Goal: Task Accomplishment & Management: Manage account settings

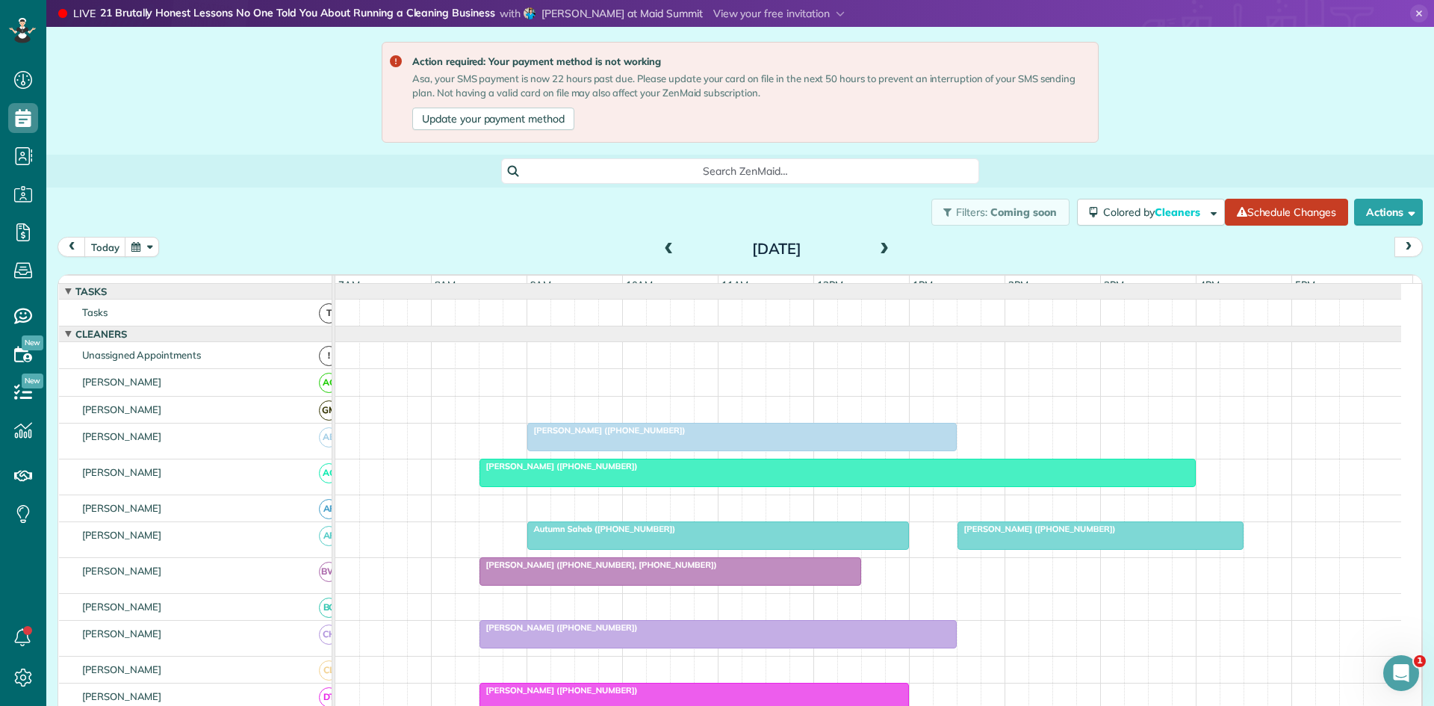
scroll to position [178, 0]
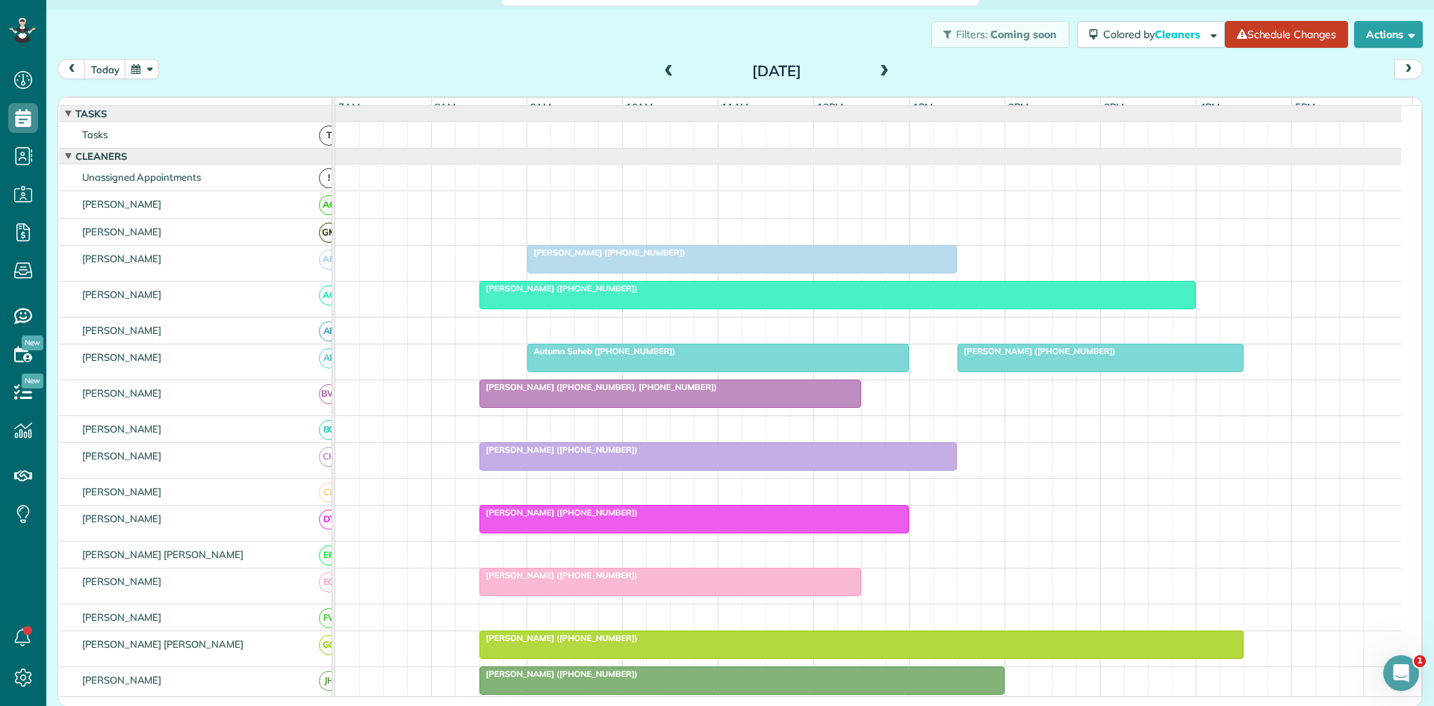
click at [672, 309] on div at bounding box center [837, 295] width 715 height 27
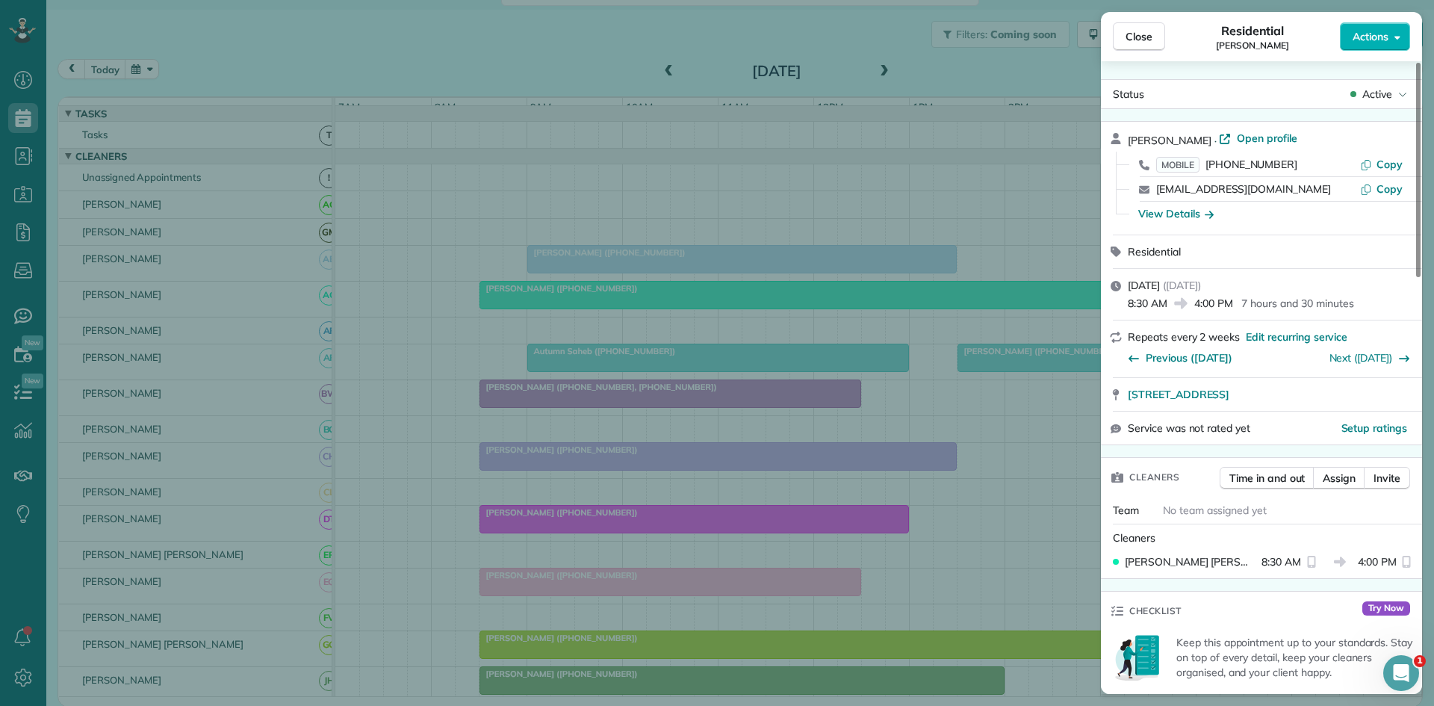
click at [688, 339] on div "Close Residential [PERSON_NAME] Actions Status Active [PERSON_NAME] · Open prof…" at bounding box center [717, 353] width 1434 height 706
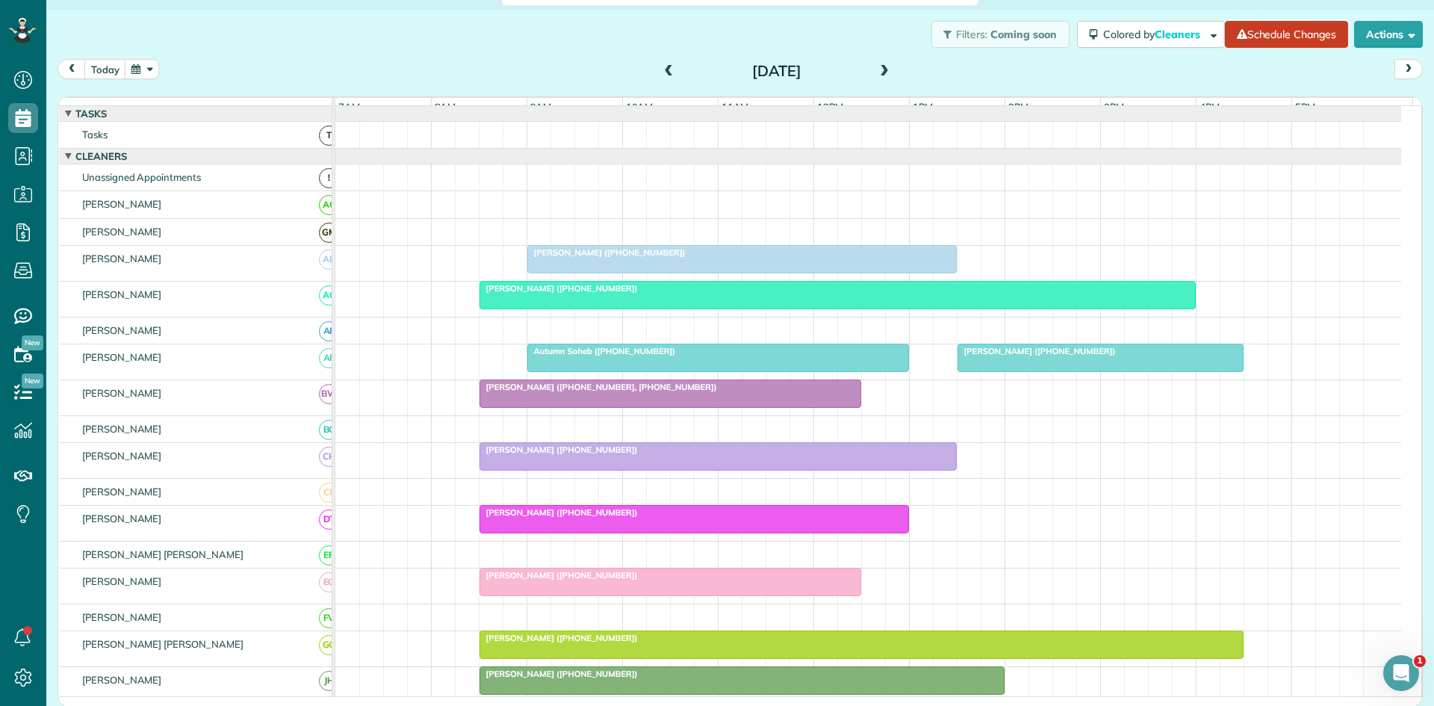
click at [899, 294] on div "Lisa Barton (+12142363310)" at bounding box center [837, 288] width 707 height 10
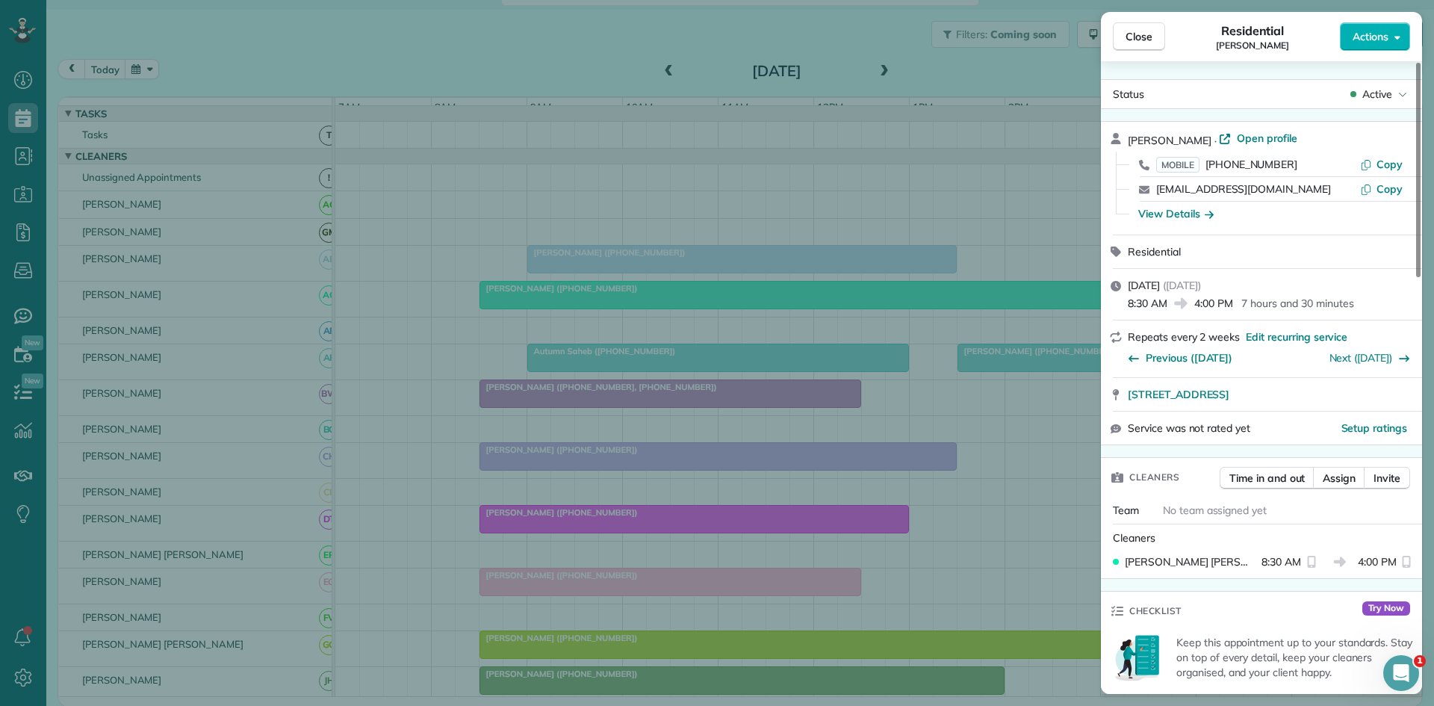
click at [938, 317] on div "Close Residential Lisa Barton Actions Status Active Lisa Barton · Open profile …" at bounding box center [717, 353] width 1434 height 706
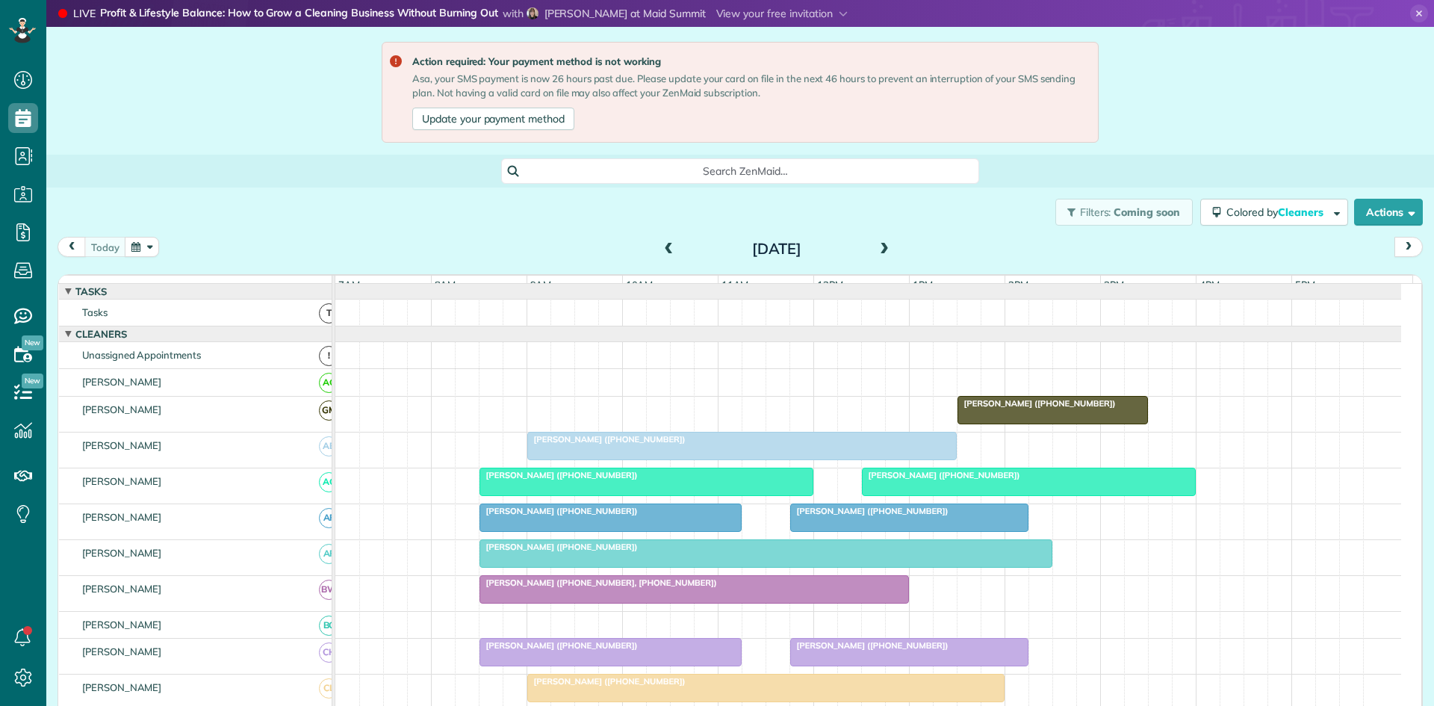
scroll to position [7, 7]
click at [924, 492] on div at bounding box center [1029, 481] width 332 height 27
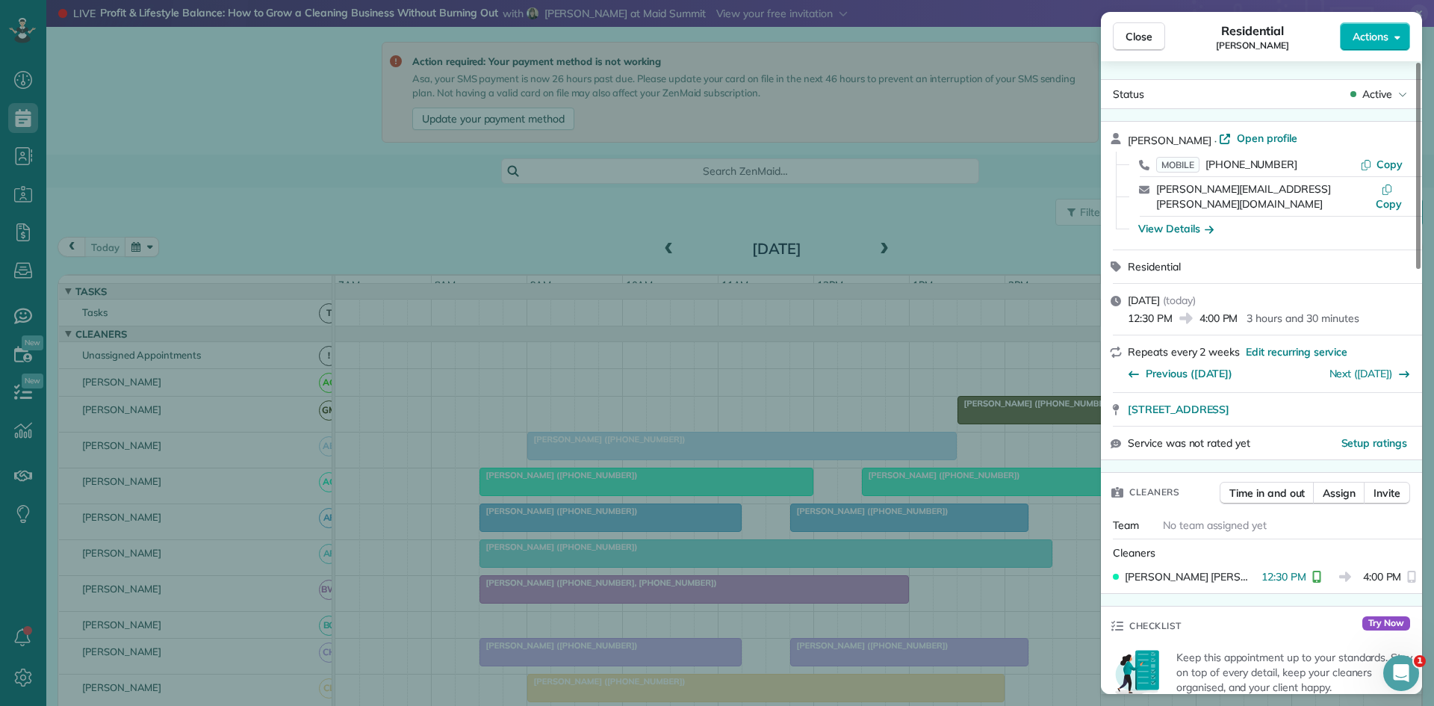
click at [727, 430] on div "Close Residential [PERSON_NAME] Actions Status Active [PERSON_NAME] · Open prof…" at bounding box center [717, 353] width 1434 height 706
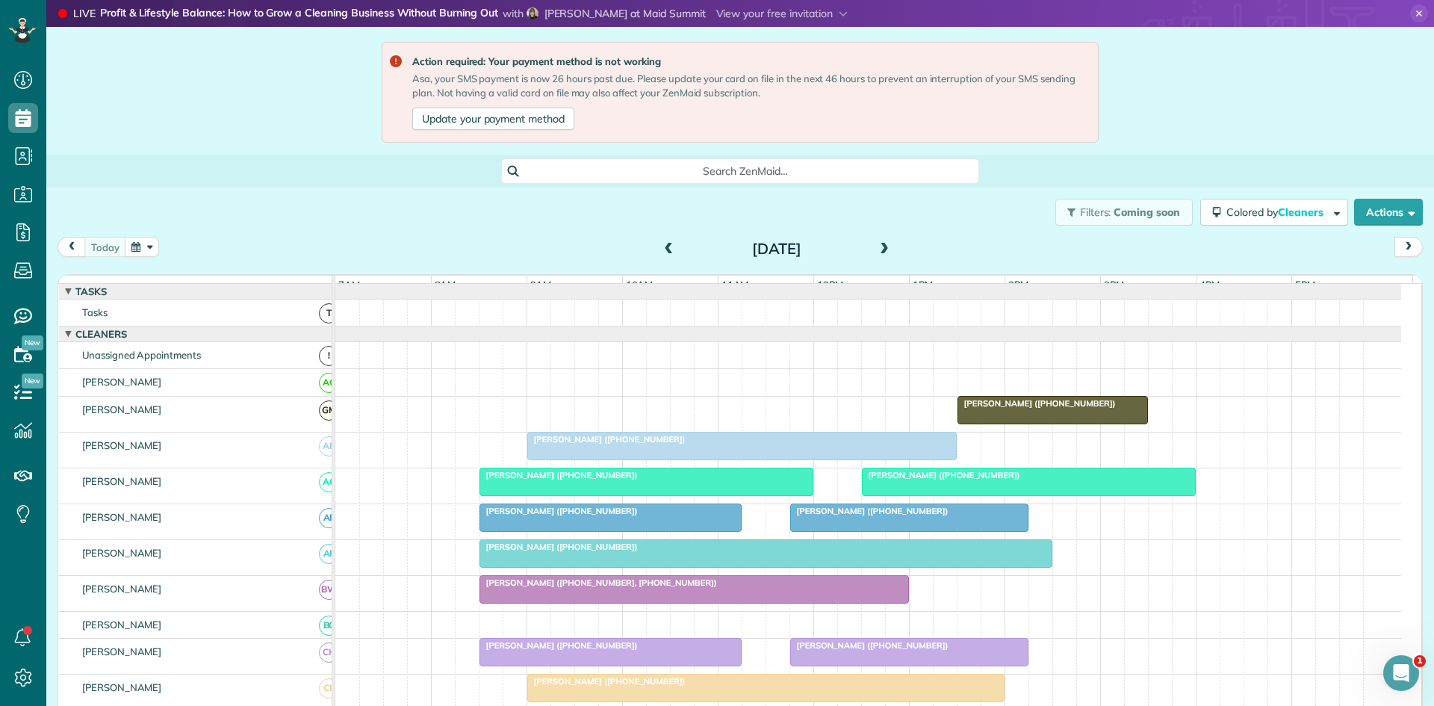
scroll to position [179, 0]
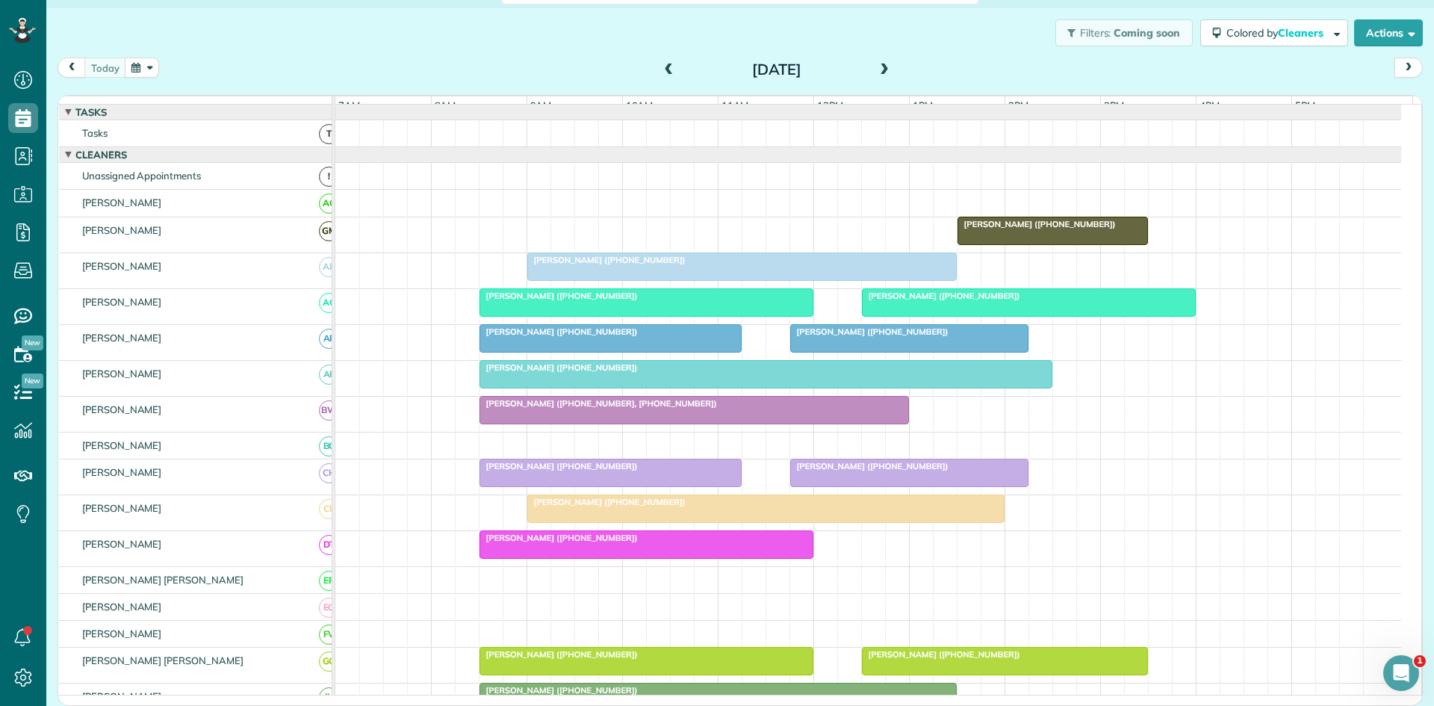
click at [865, 337] on span "[PERSON_NAME] ([PHONE_NUMBER])" at bounding box center [870, 331] width 160 height 10
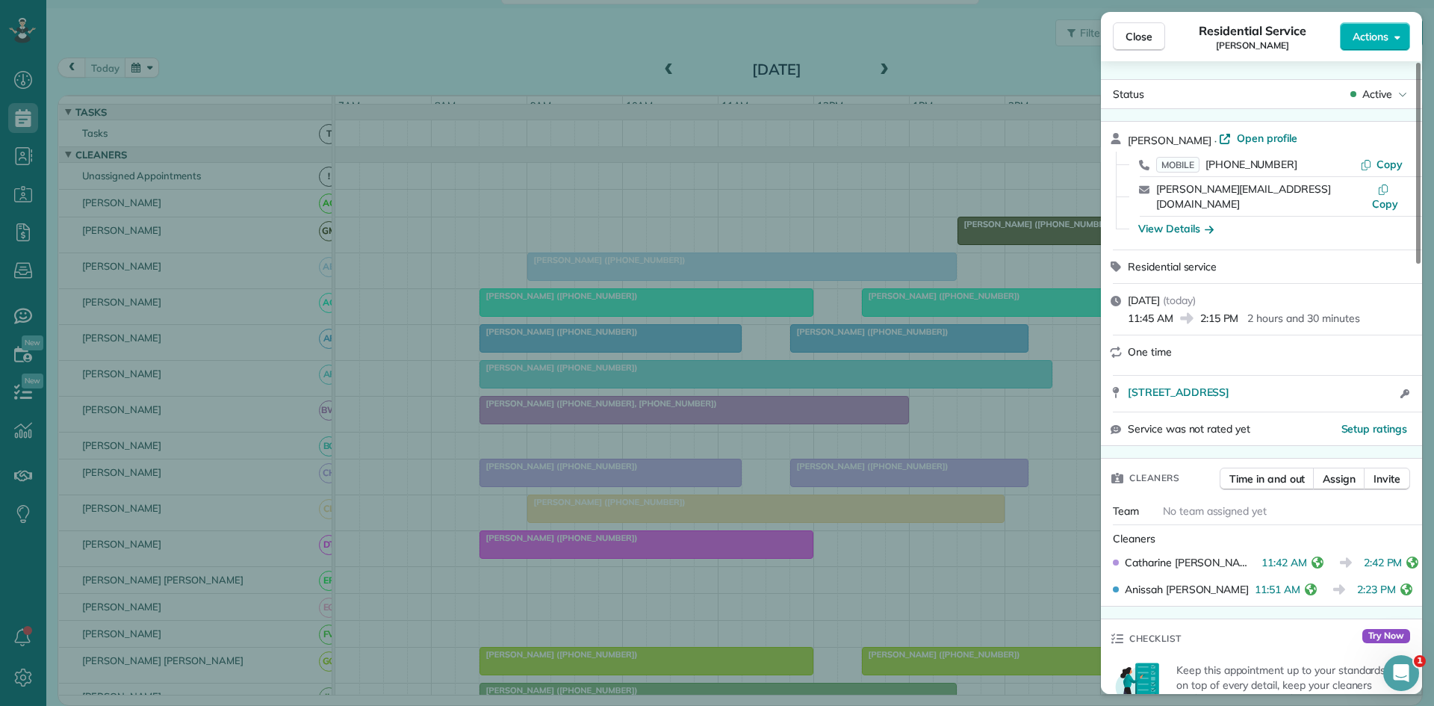
drag, startPoint x: 696, startPoint y: 428, endPoint x: 534, endPoint y: 415, distance: 161.9
click at [696, 427] on div "Close Residential Service [PERSON_NAME] Actions Status Active [PERSON_NAME] · O…" at bounding box center [717, 353] width 1434 height 706
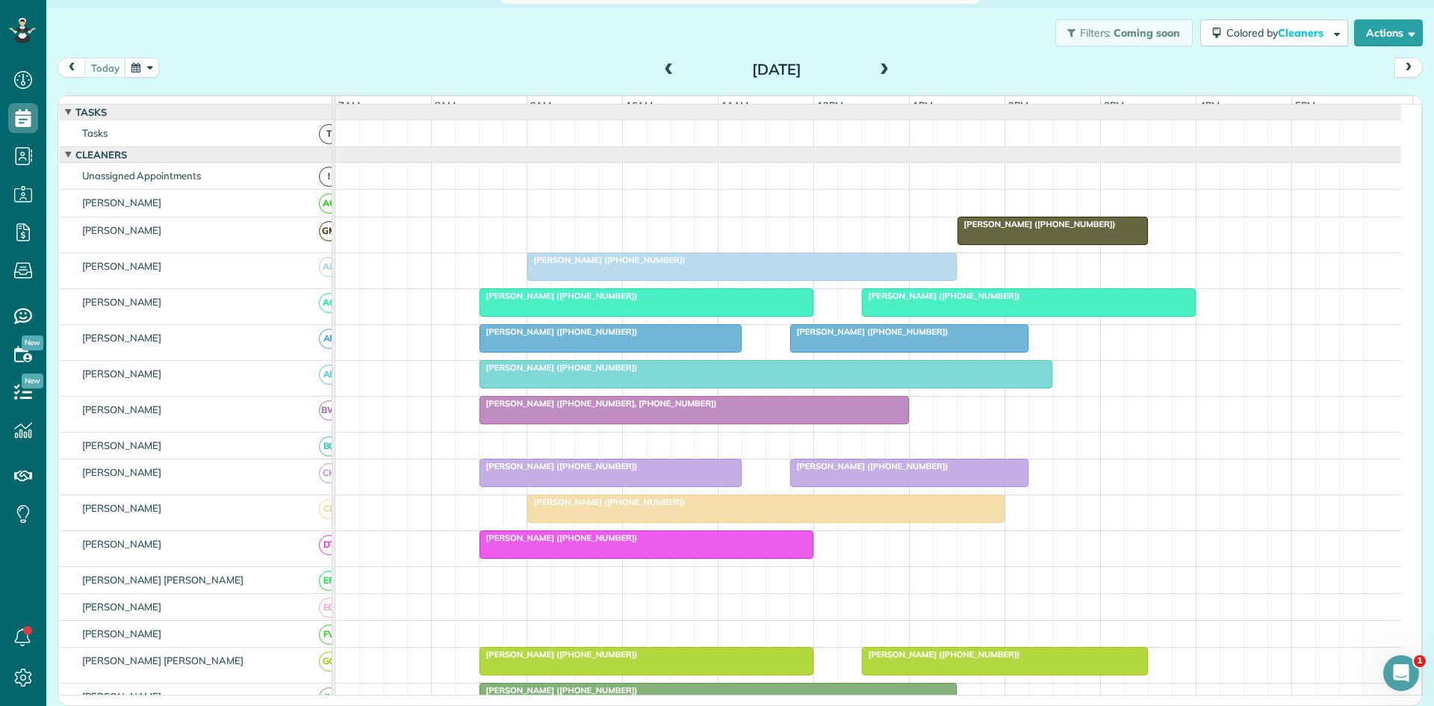
click at [612, 388] on div at bounding box center [766, 374] width 572 height 27
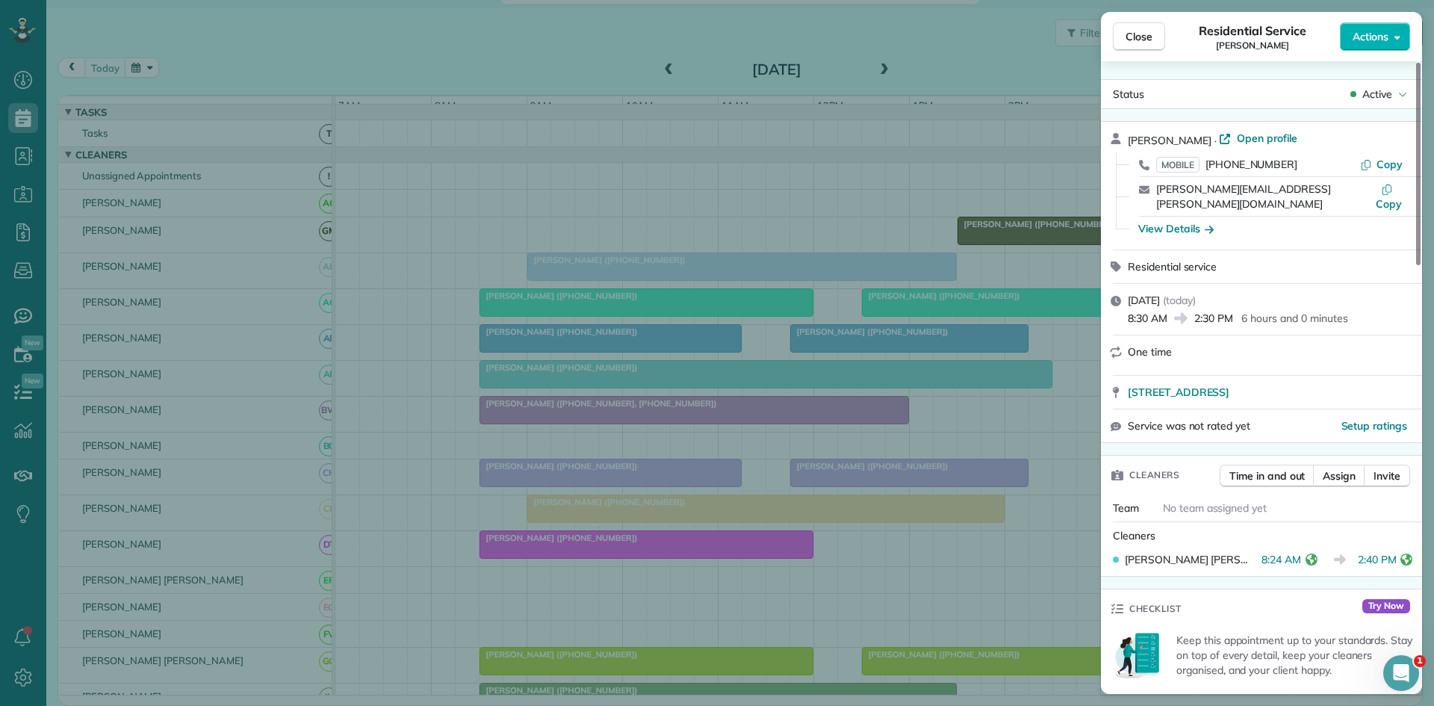
click at [675, 582] on div "Close Residential Service [PERSON_NAME] Actions Status Active [PERSON_NAME] · O…" at bounding box center [717, 353] width 1434 height 706
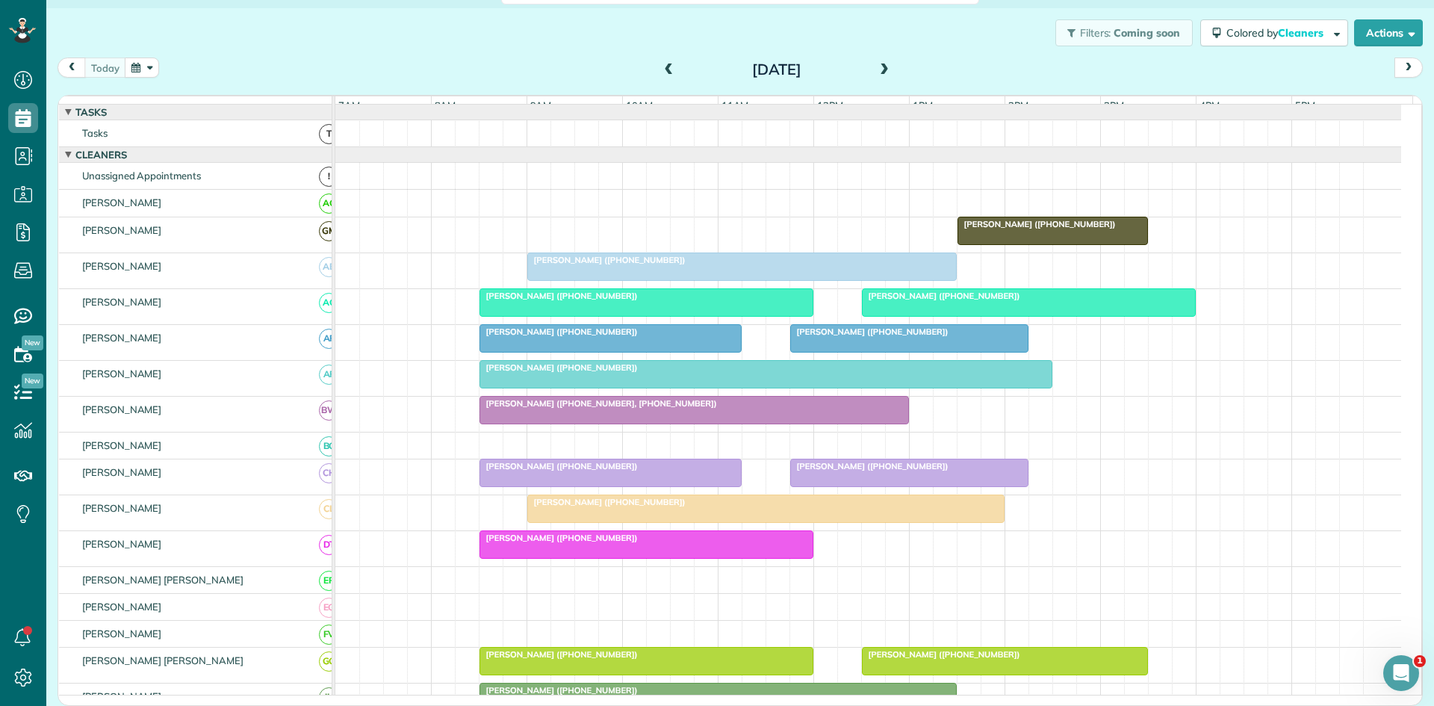
click at [620, 409] on span "[PERSON_NAME] ([PHONE_NUMBER], [PHONE_NUMBER])" at bounding box center [598, 403] width 239 height 10
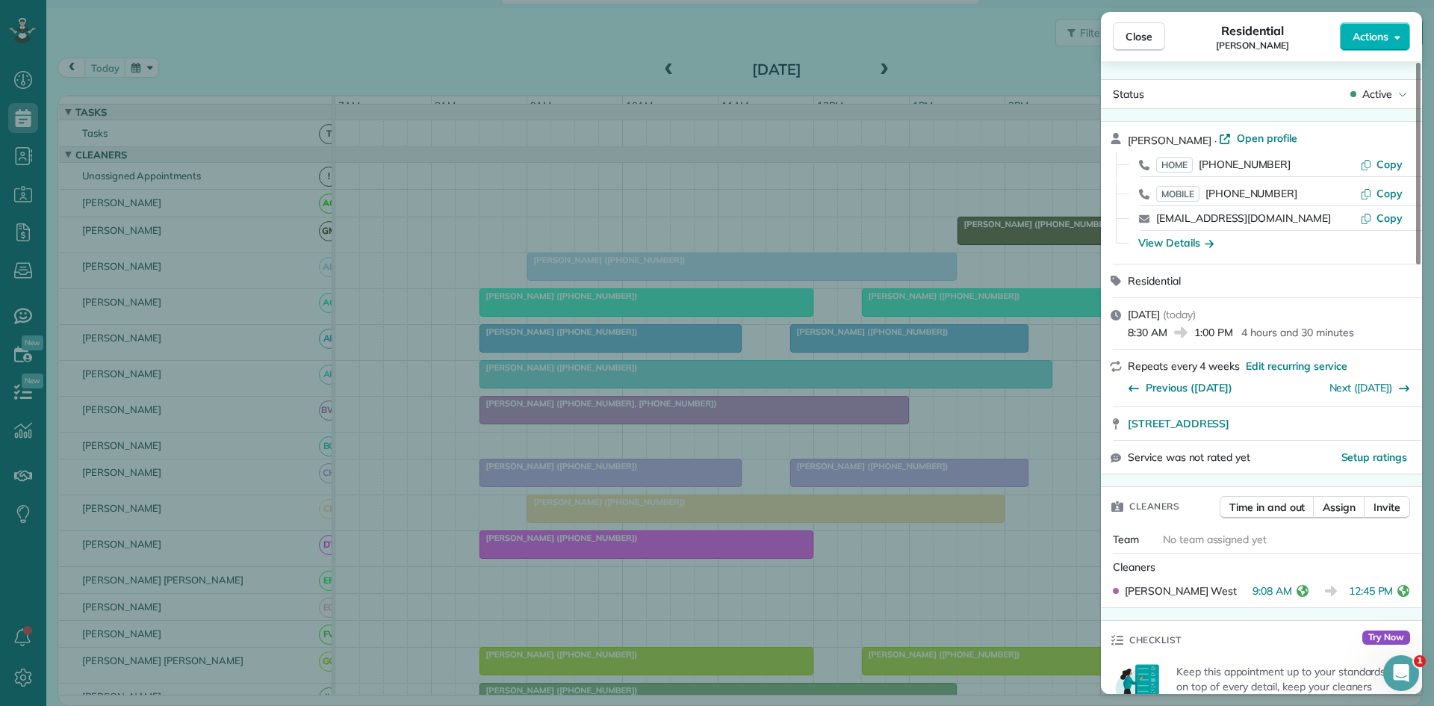
click at [640, 541] on div "Close Residential [PERSON_NAME] Actions Status Active [PERSON_NAME] · Open prof…" at bounding box center [717, 353] width 1434 height 706
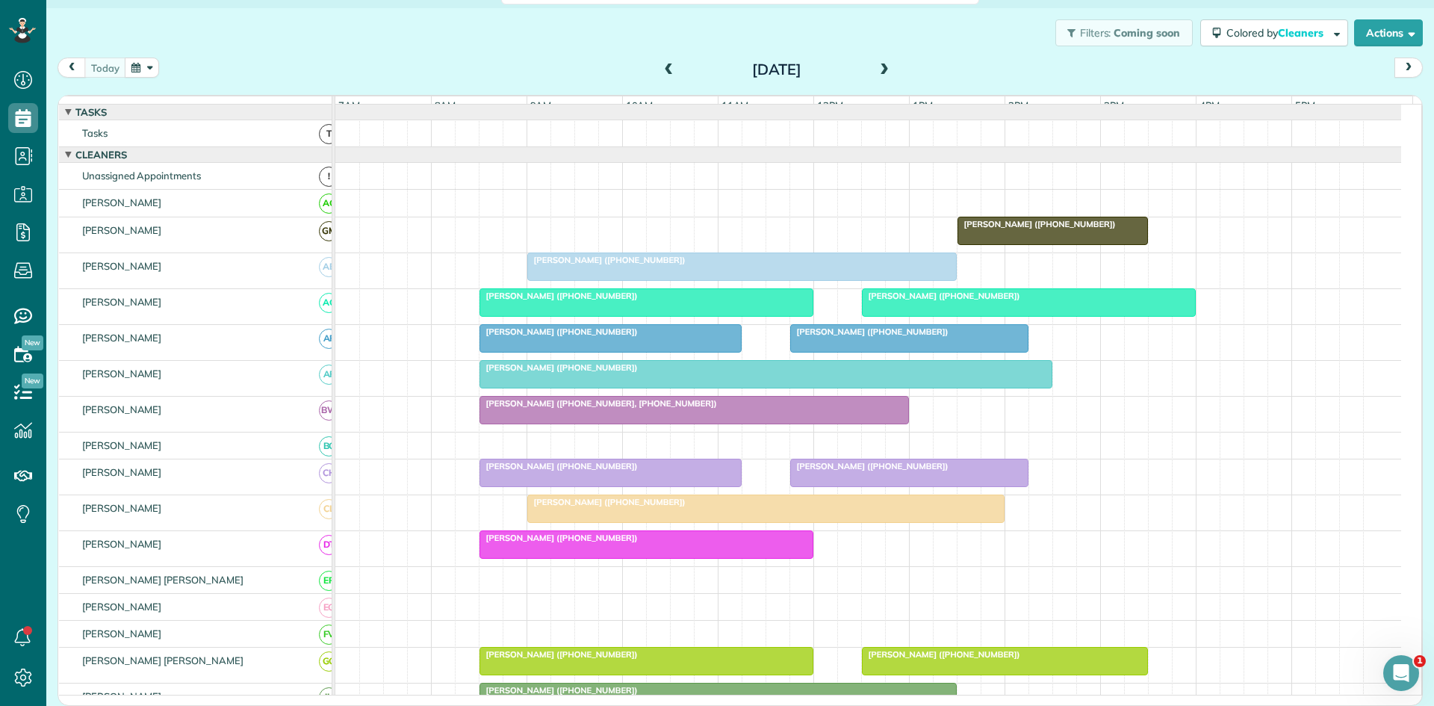
click at [827, 485] on div at bounding box center [909, 472] width 237 height 27
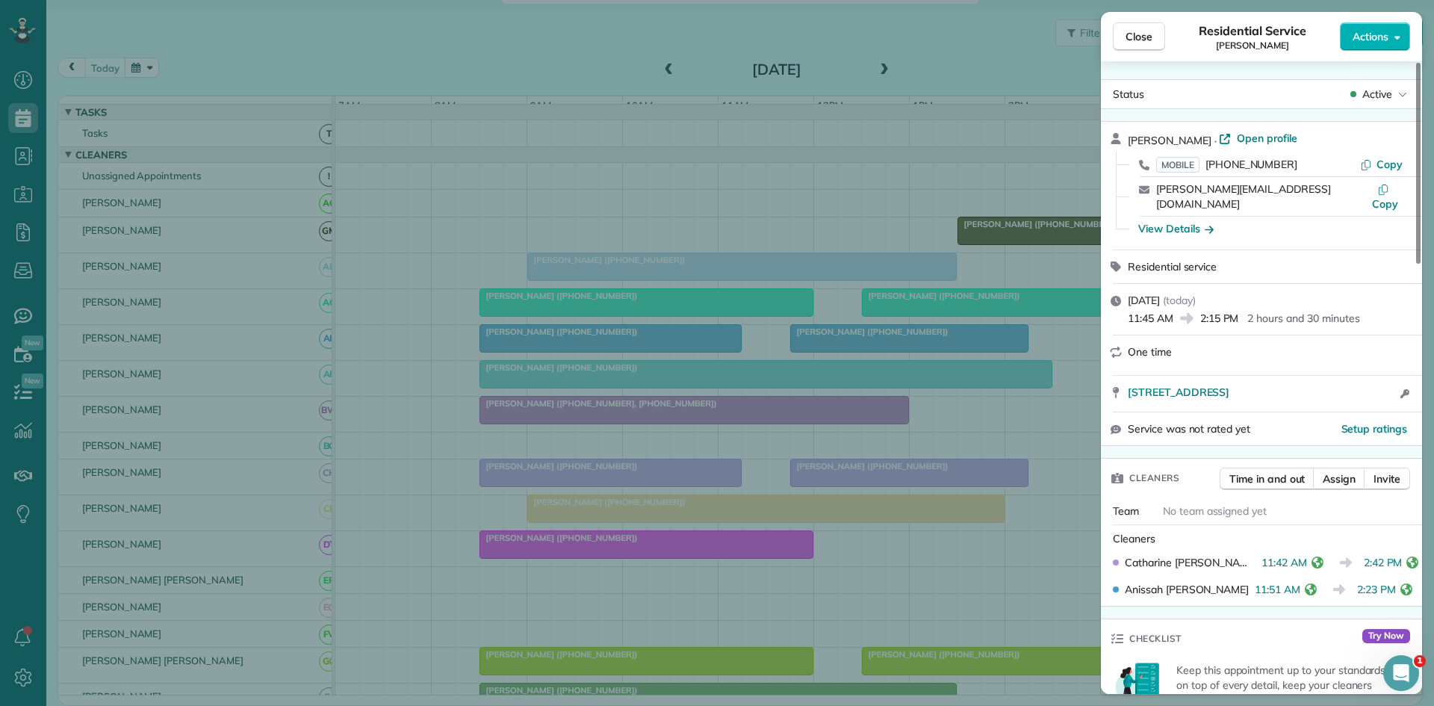
click at [824, 477] on div "Close Residential Service [PERSON_NAME] Actions Status Active [PERSON_NAME] · O…" at bounding box center [717, 353] width 1434 height 706
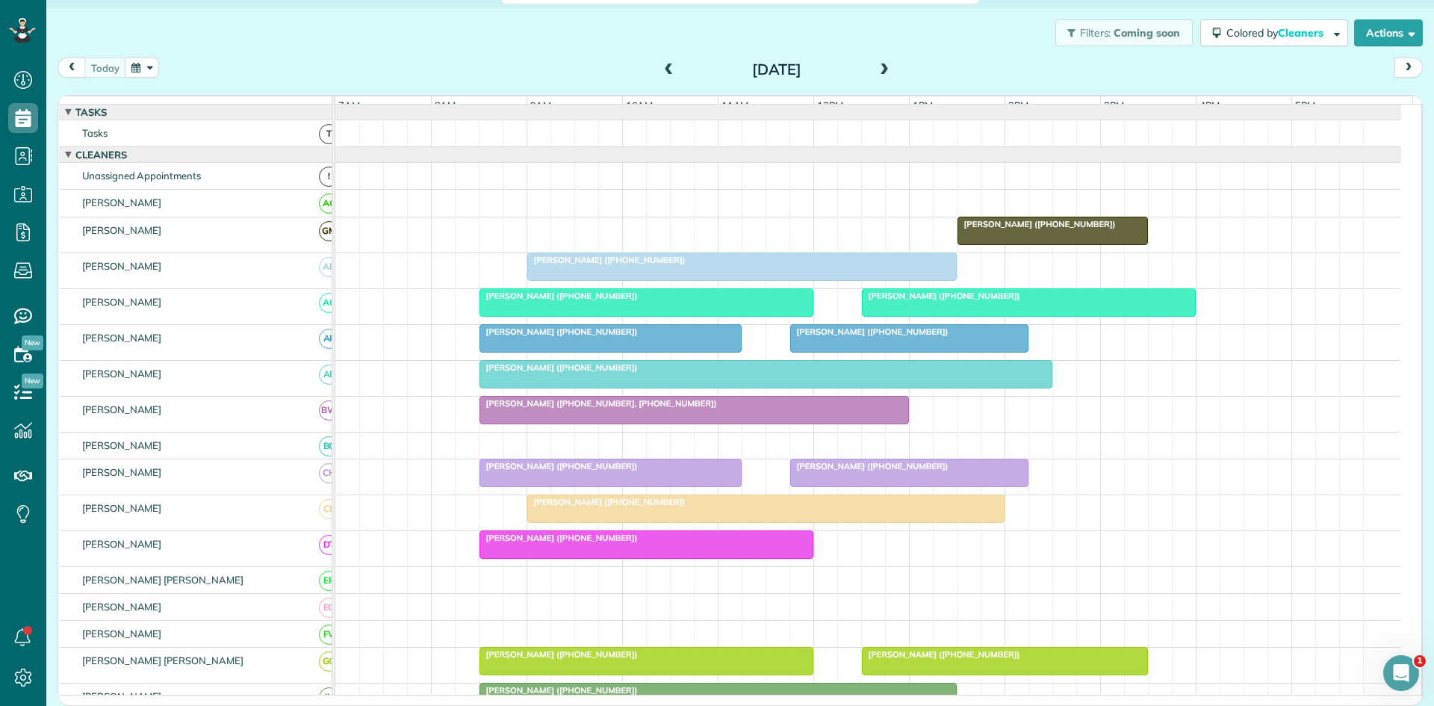
click at [758, 507] on div "[PERSON_NAME] ([PHONE_NUMBER])" at bounding box center [766, 502] width 468 height 10
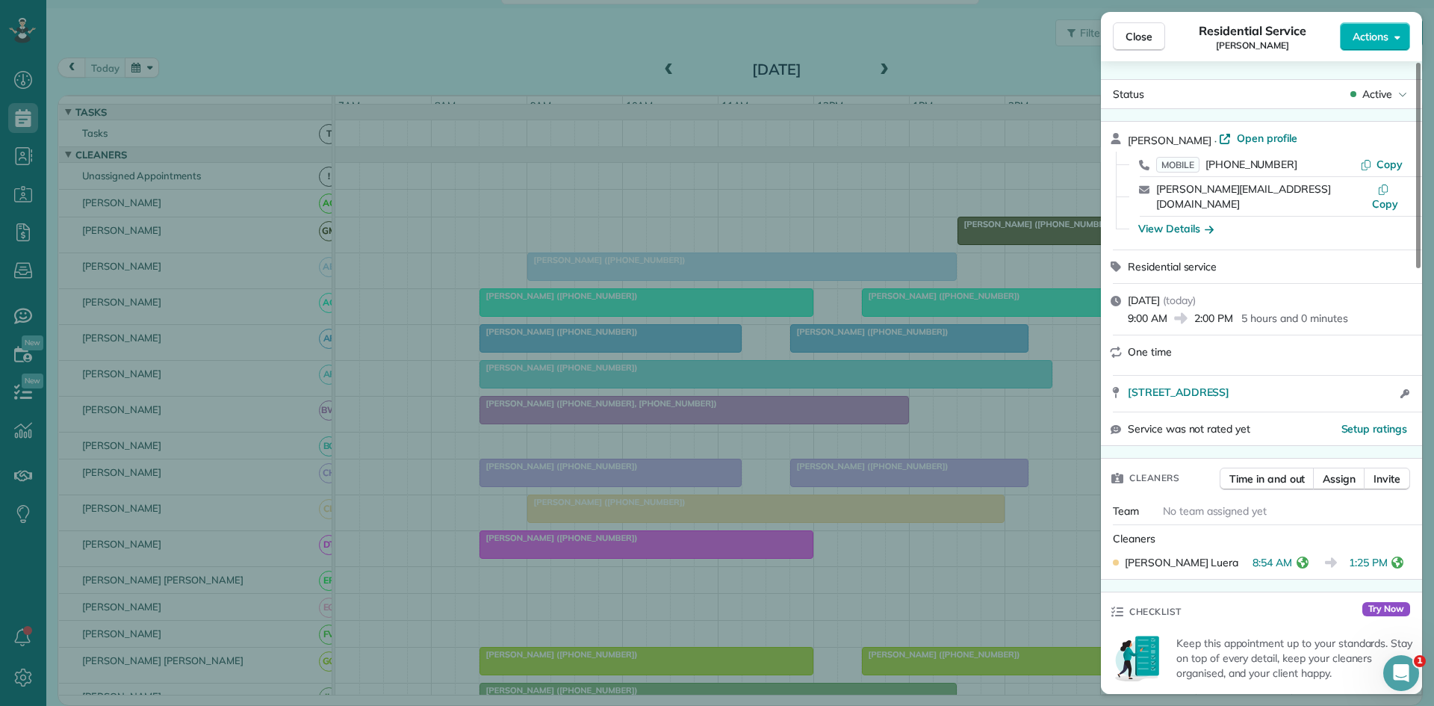
click at [610, 549] on div "Close Residential Service [PERSON_NAME] Actions Status Active [PERSON_NAME] · O…" at bounding box center [717, 353] width 1434 height 706
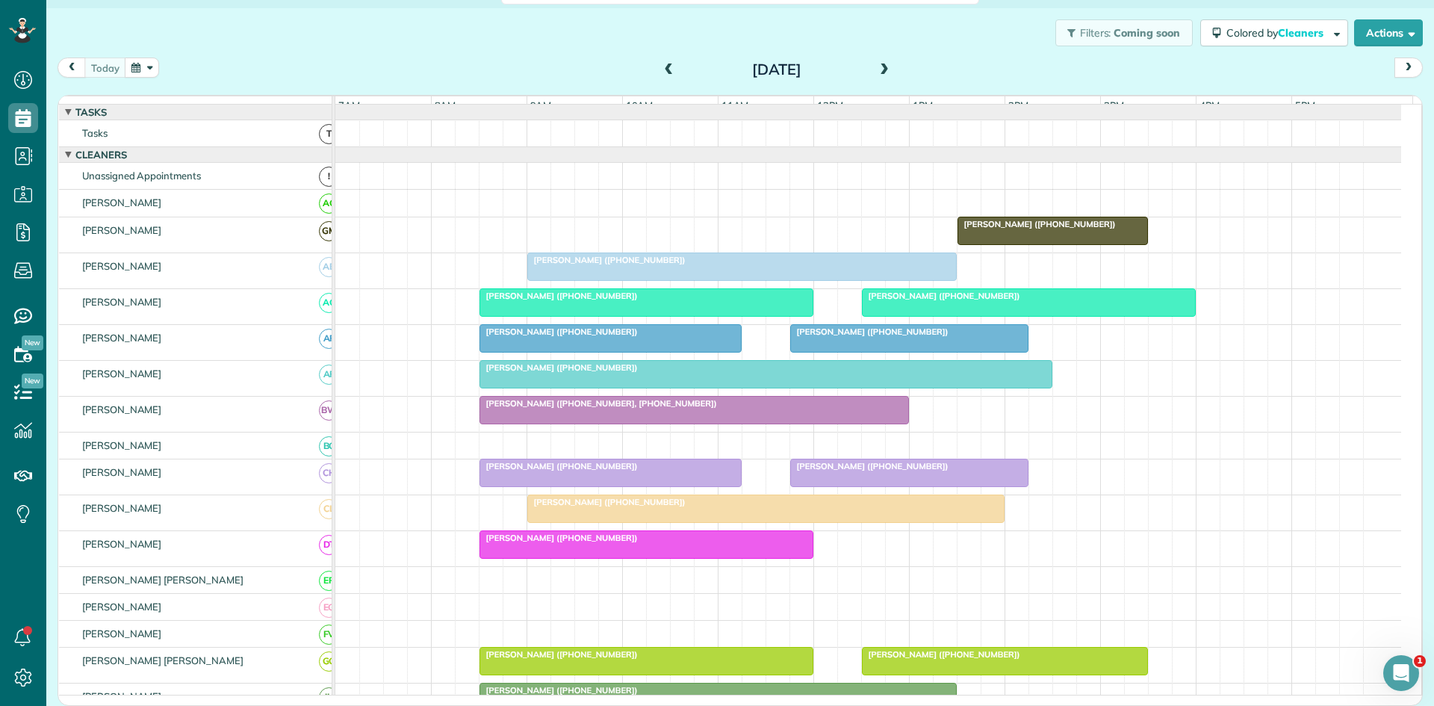
scroll to position [249, 0]
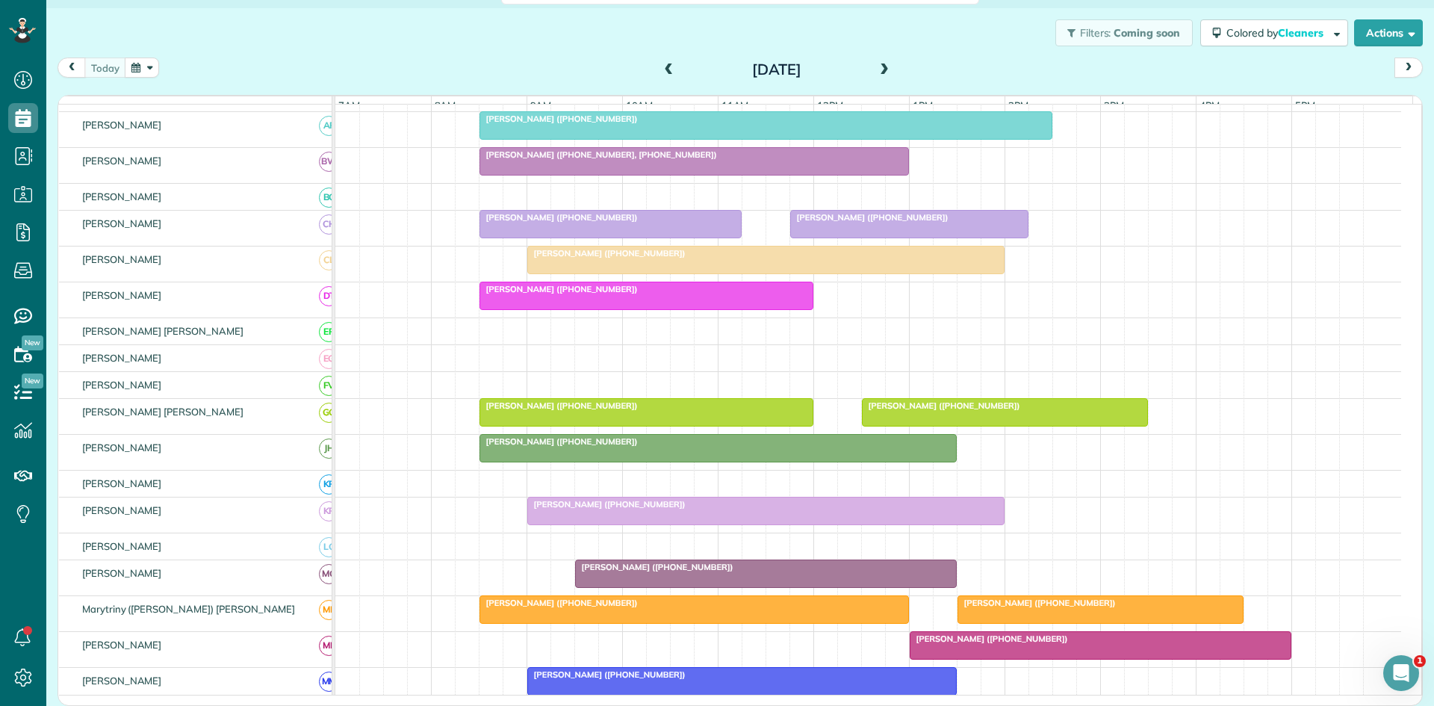
click at [914, 411] on span "[PERSON_NAME] ([PHONE_NUMBER])" at bounding box center [941, 405] width 160 height 10
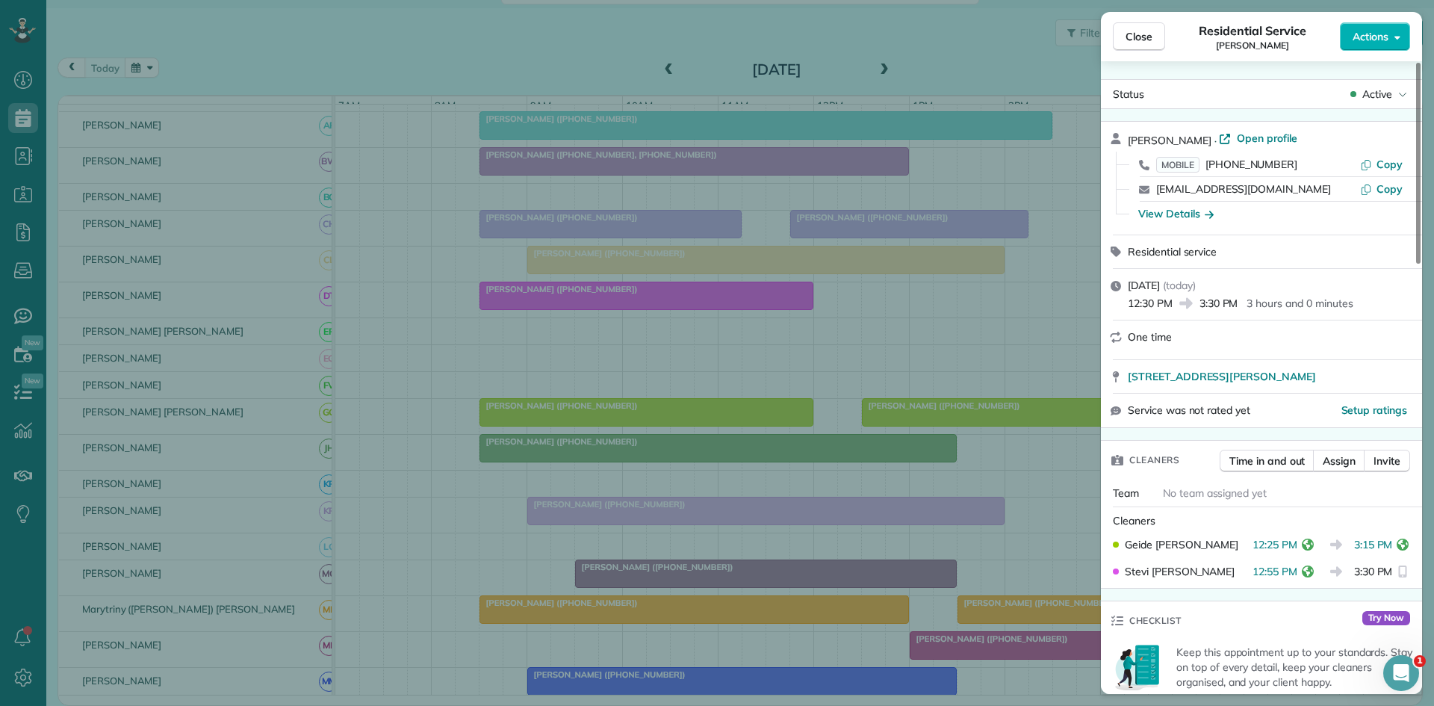
click at [645, 462] on div "Close Residential Service [PERSON_NAME] Actions Status Active [PERSON_NAME] · O…" at bounding box center [717, 353] width 1434 height 706
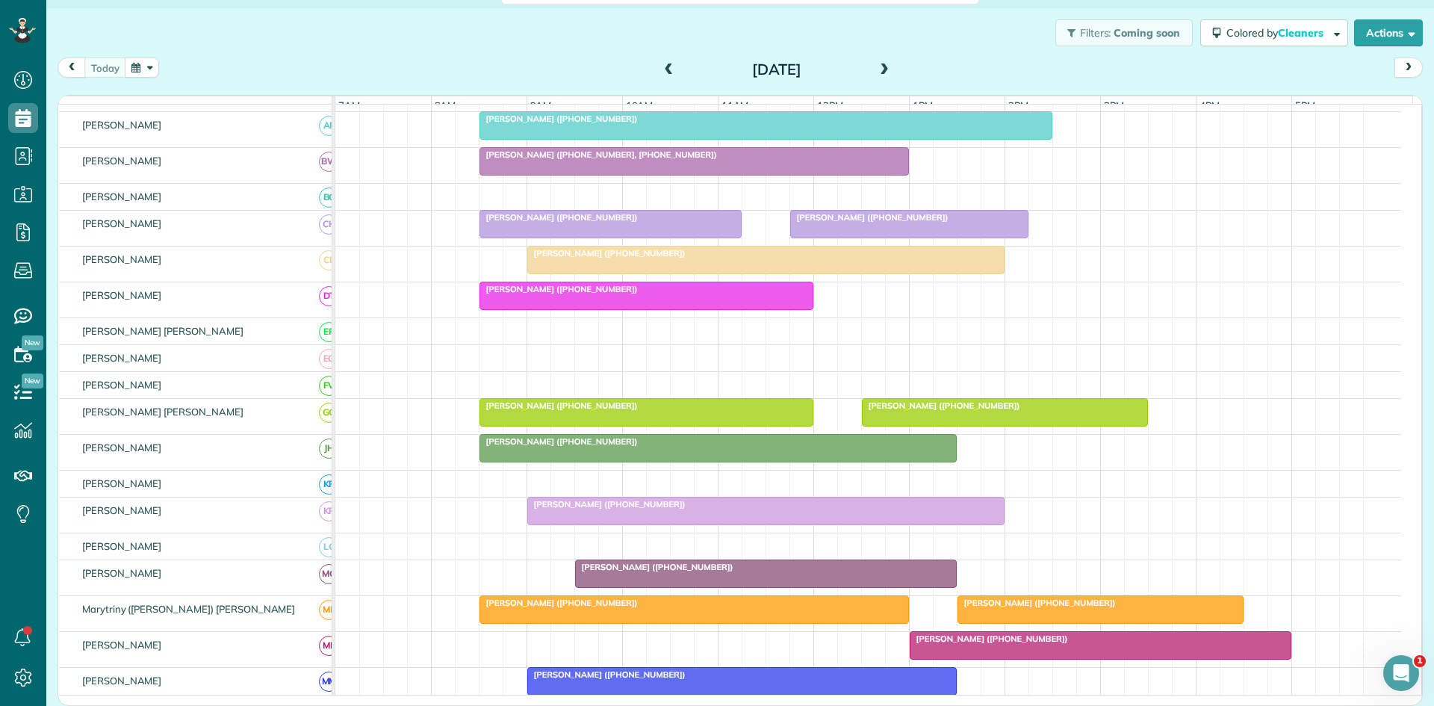
click at [638, 462] on div at bounding box center [718, 448] width 476 height 27
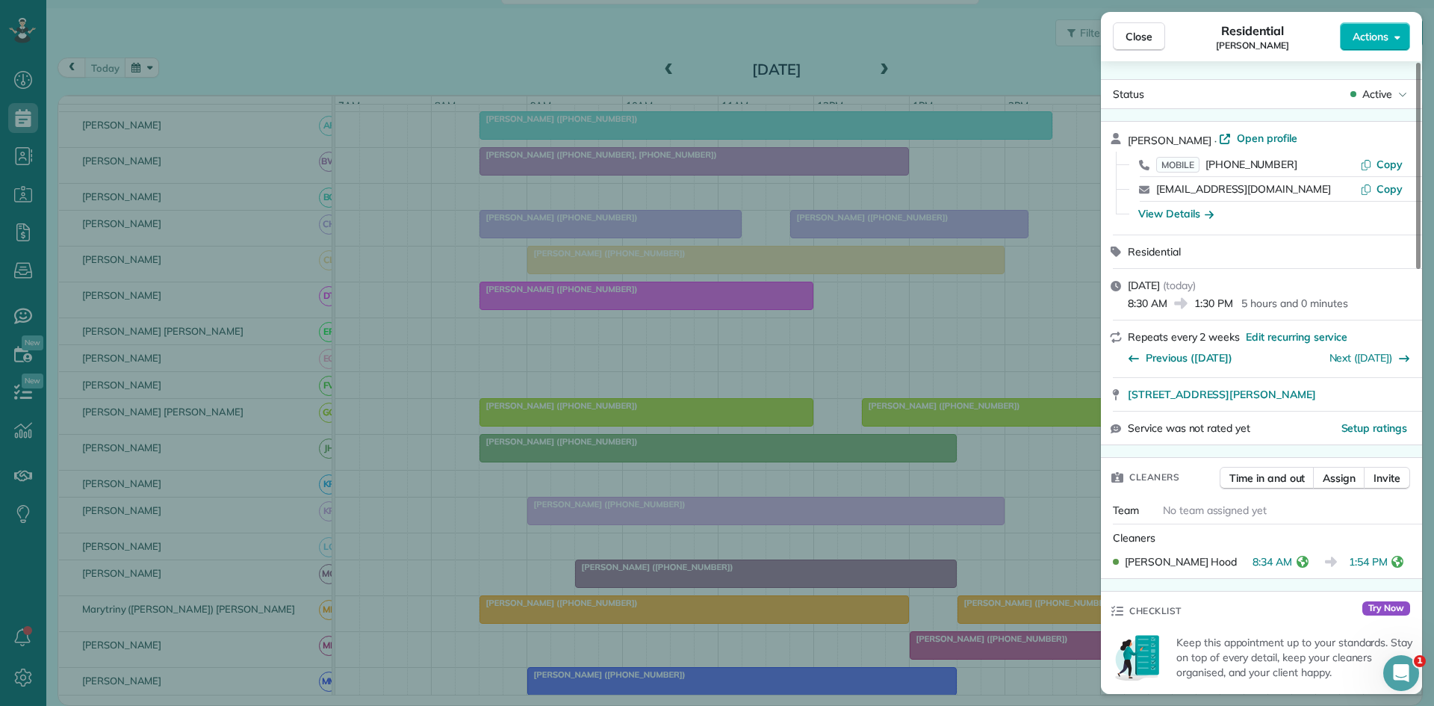
click at [684, 407] on div "Close Residential [PERSON_NAME] Actions Status Active [PERSON_NAME] · Open prof…" at bounding box center [717, 353] width 1434 height 706
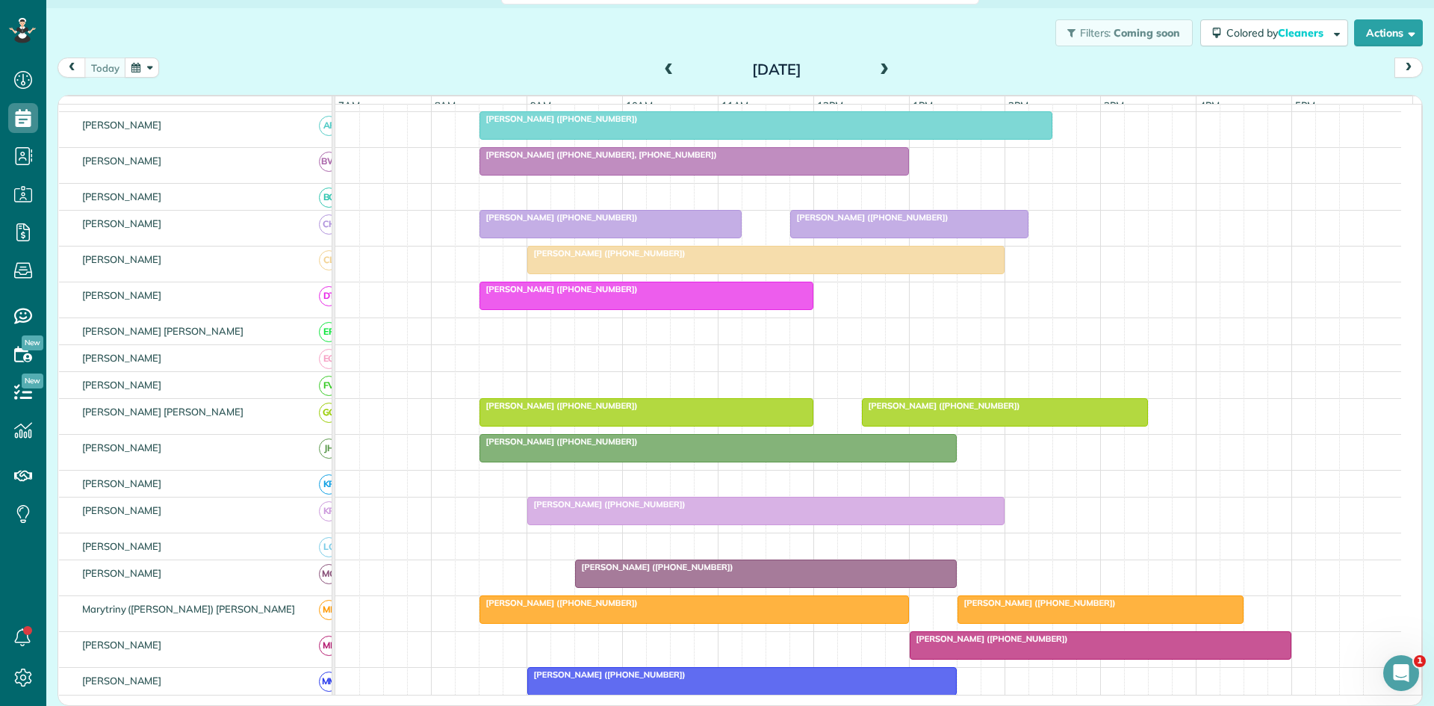
click at [686, 510] on div "[PERSON_NAME] ([PHONE_NUMBER])" at bounding box center [766, 504] width 468 height 10
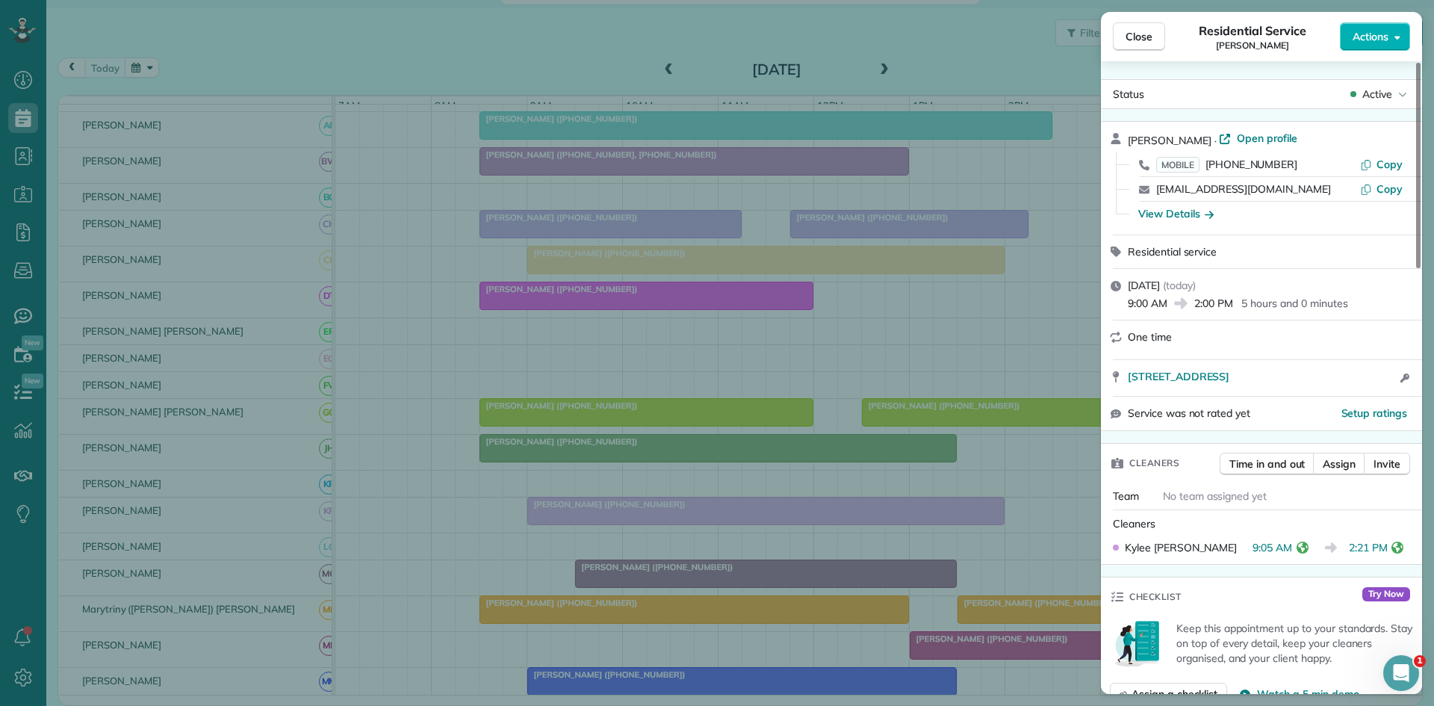
click at [679, 424] on div "Close Residential Service [PERSON_NAME] Actions Status Active [PERSON_NAME] · O…" at bounding box center [717, 353] width 1434 height 706
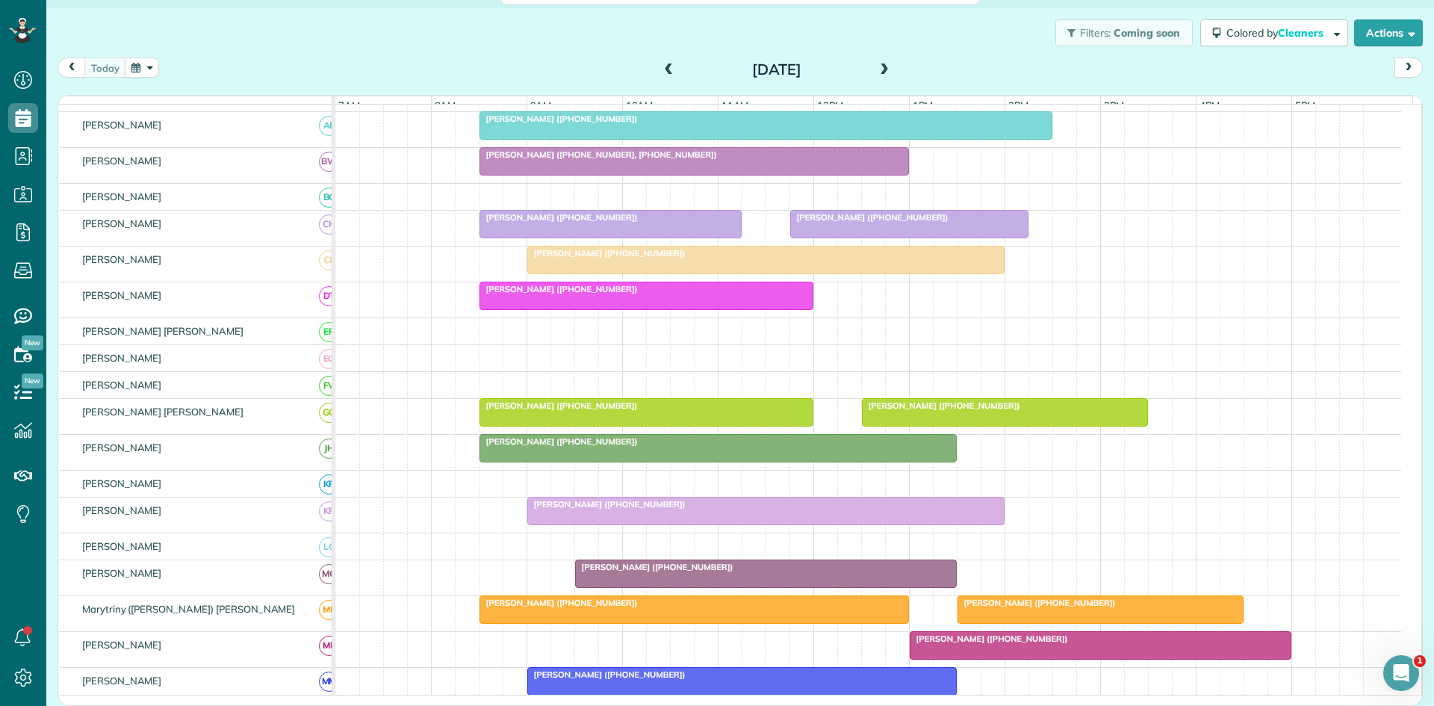
scroll to position [498, 0]
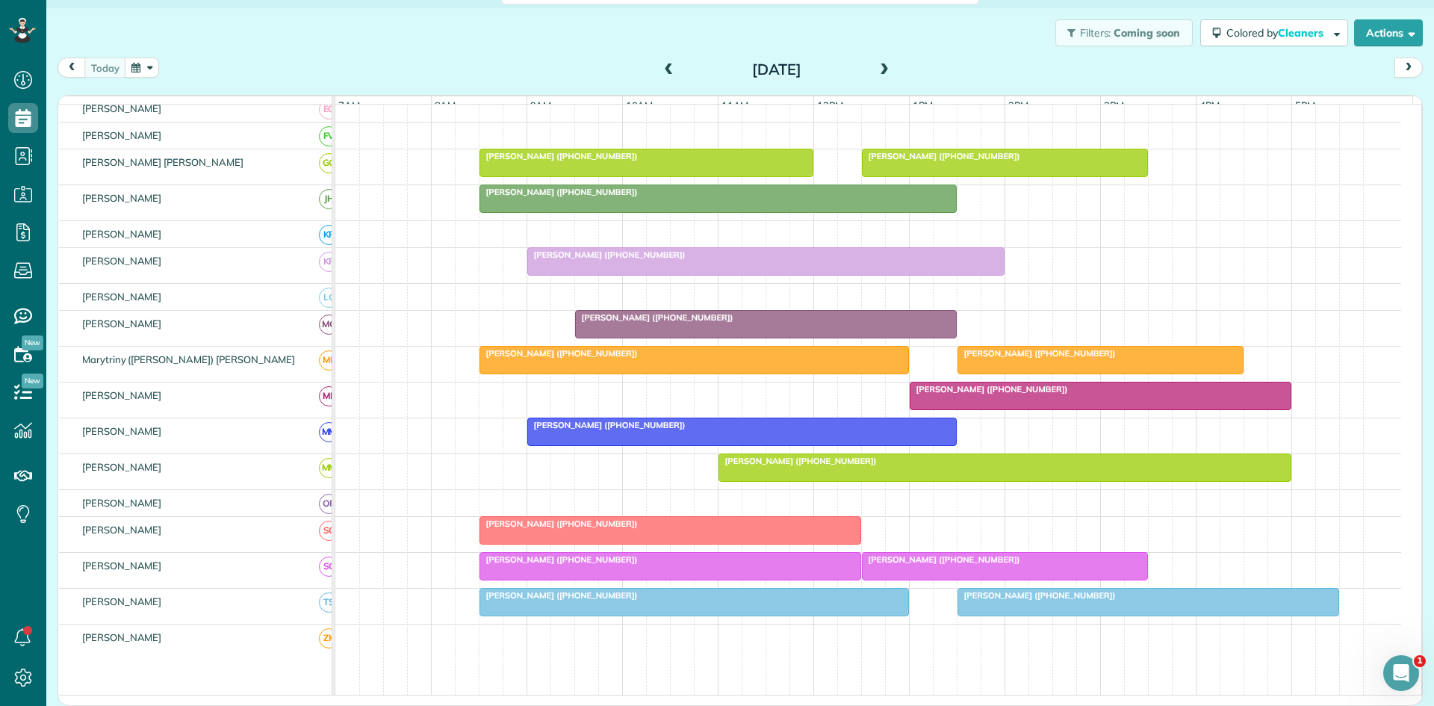
click at [669, 338] on div at bounding box center [766, 324] width 380 height 27
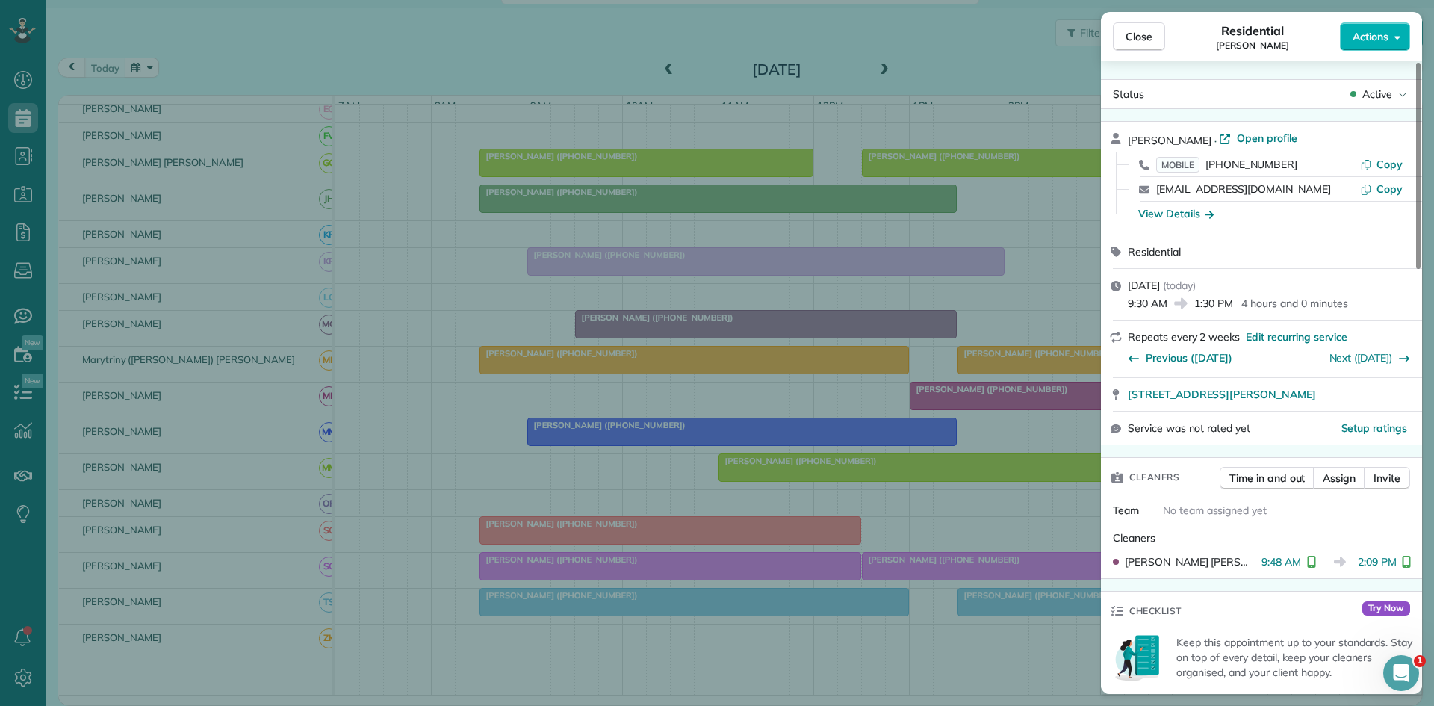
click at [616, 362] on div "Close Residential [PERSON_NAME] Actions Status Active [PERSON_NAME] · Open prof…" at bounding box center [717, 353] width 1434 height 706
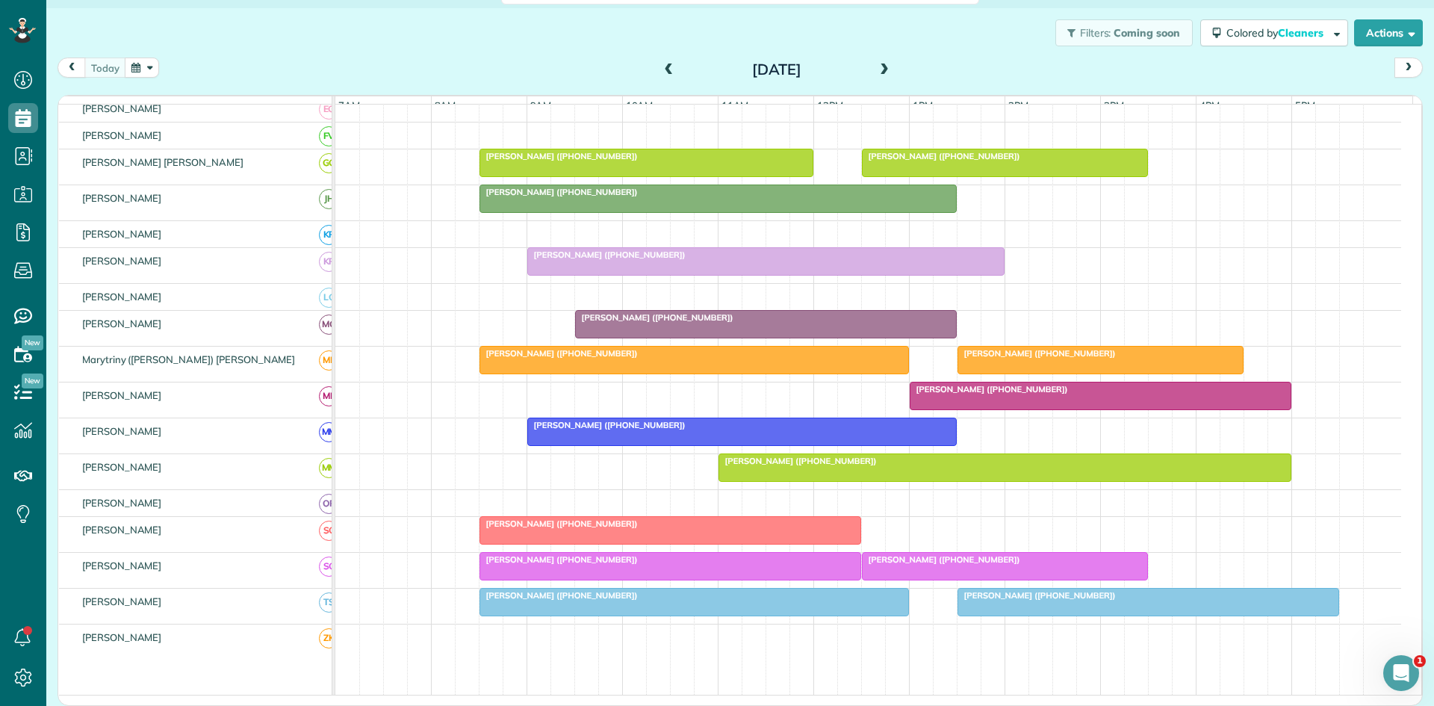
click at [558, 359] on span "[PERSON_NAME] ([PHONE_NUMBER])" at bounding box center [559, 353] width 160 height 10
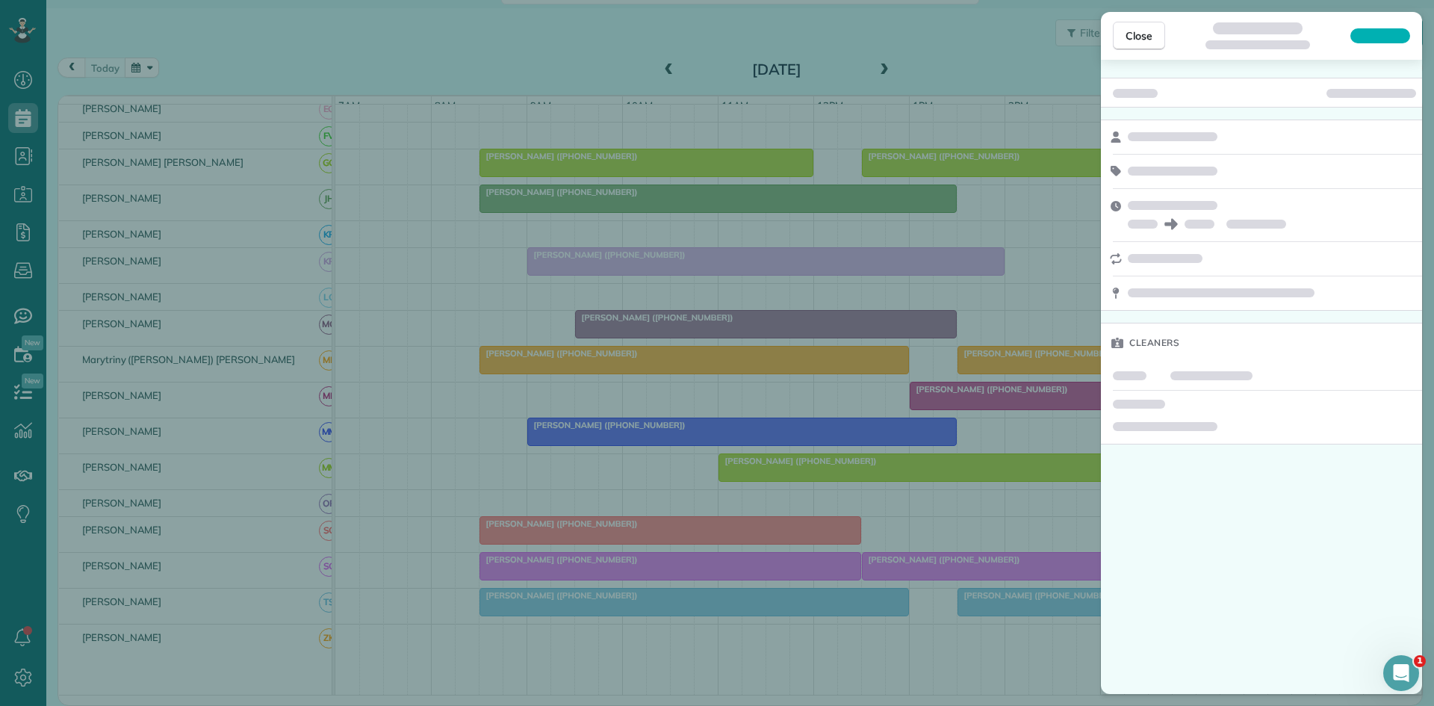
drag, startPoint x: 566, startPoint y: 380, endPoint x: 807, endPoint y: 407, distance: 242.1
click at [569, 383] on div "Close Cleaners" at bounding box center [717, 353] width 1434 height 706
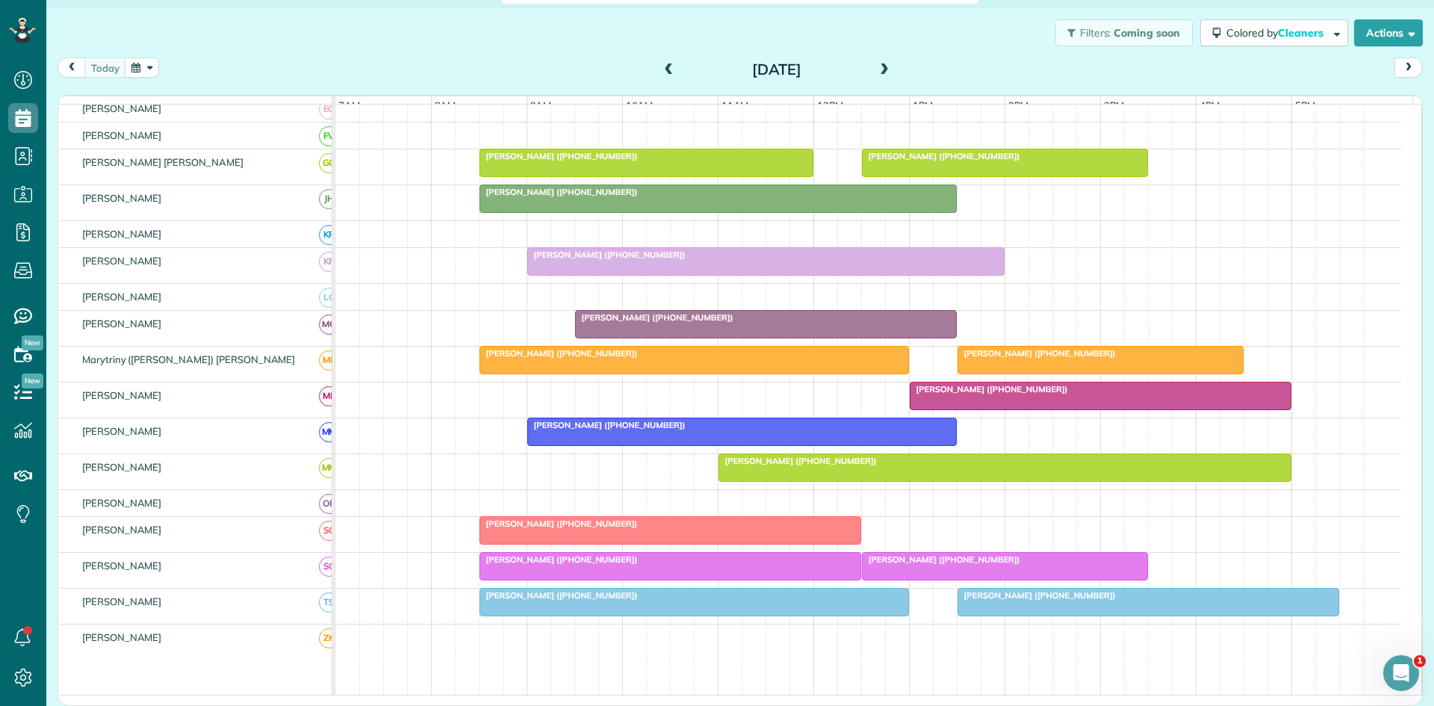
click at [1029, 374] on div at bounding box center [1100, 360] width 285 height 27
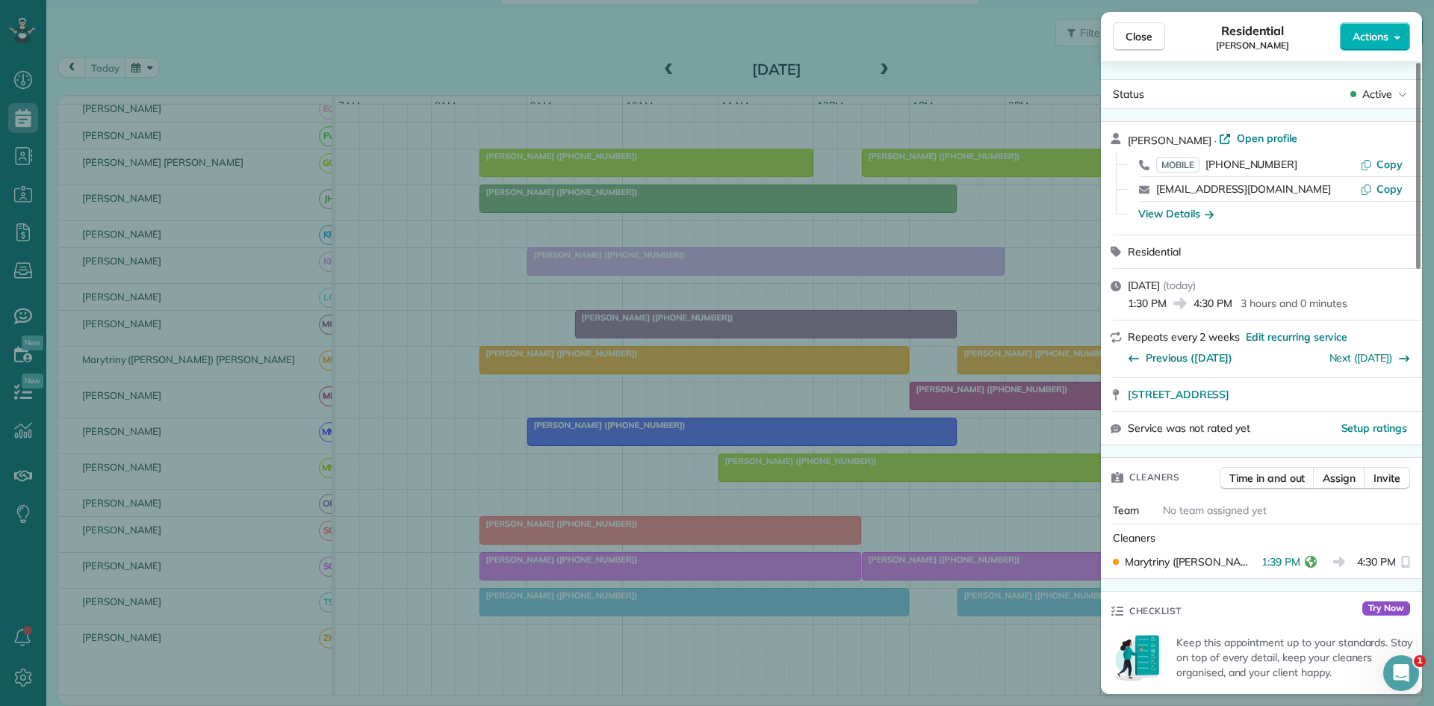
click at [786, 462] on div "Close Residential [PERSON_NAME] Actions Status Active [PERSON_NAME] · Open prof…" at bounding box center [717, 353] width 1434 height 706
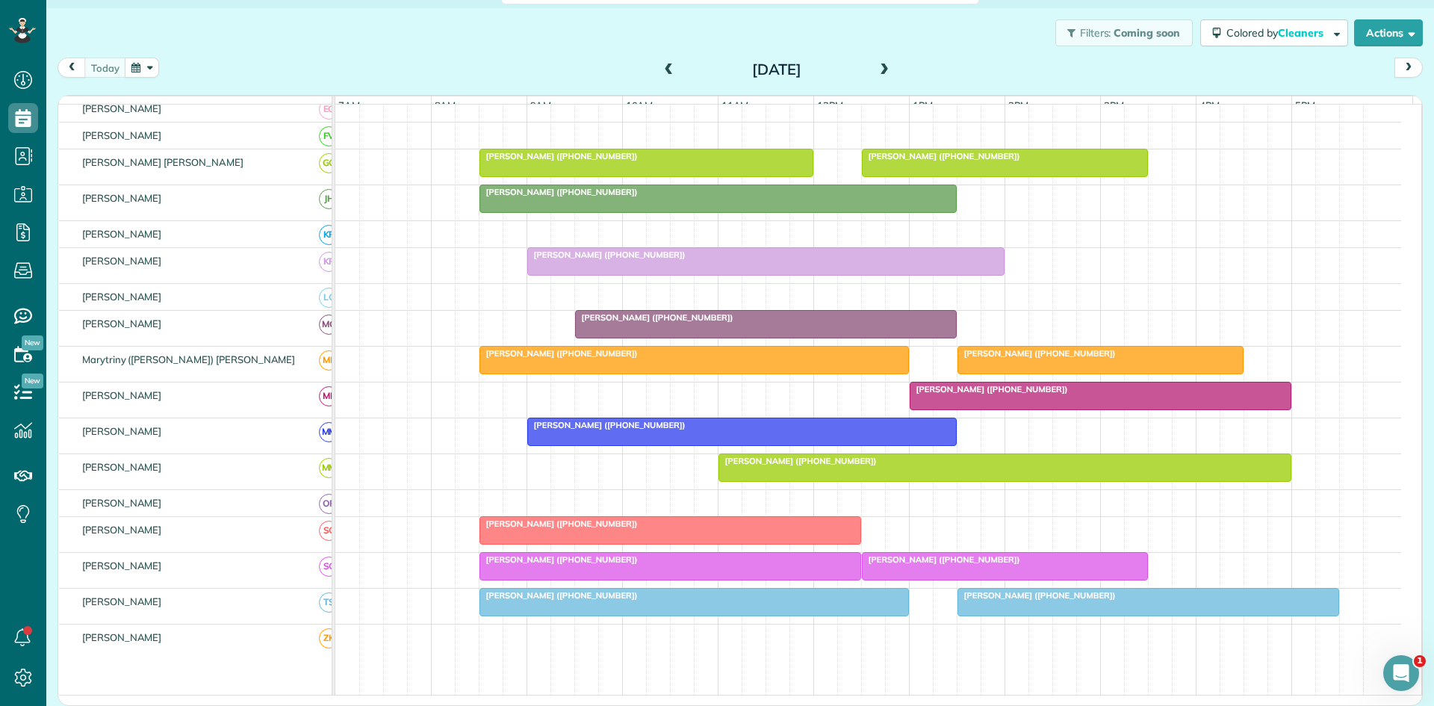
click at [941, 409] on div at bounding box center [1101, 396] width 380 height 27
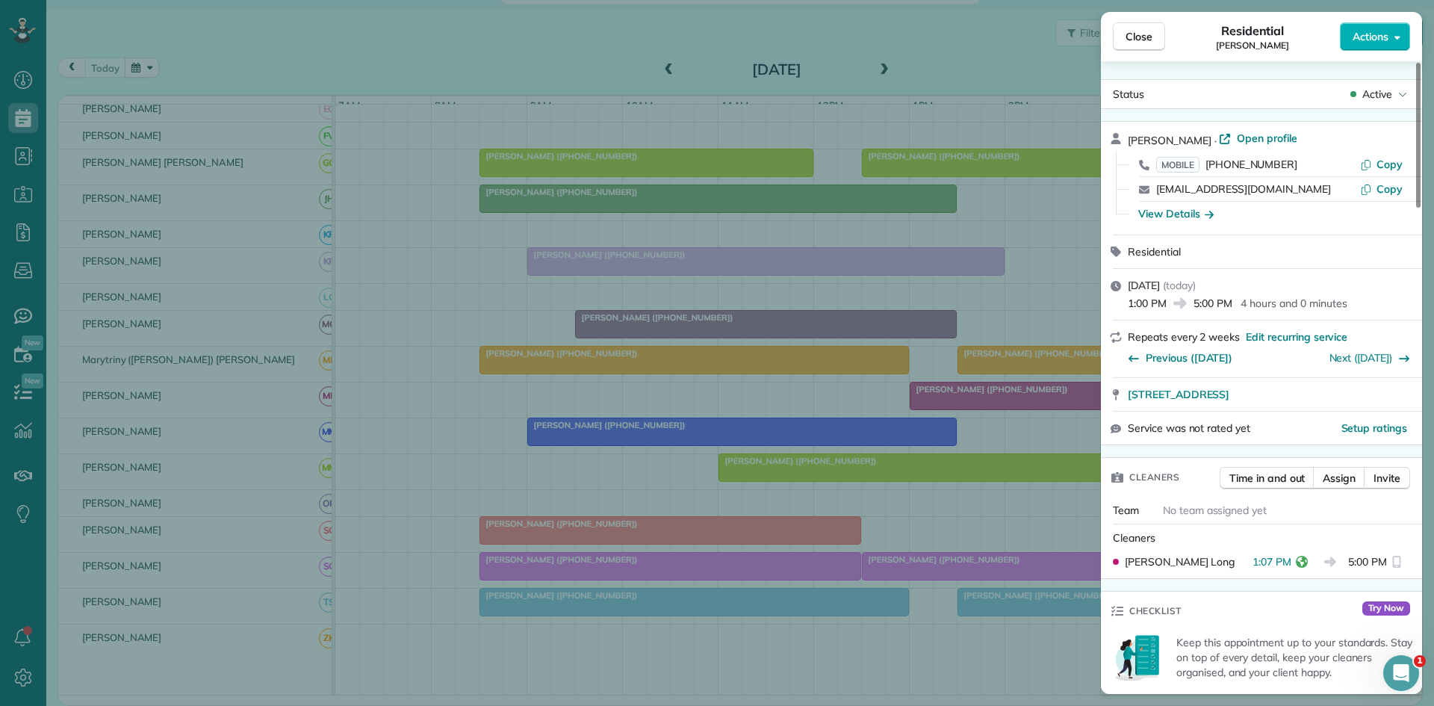
click at [931, 427] on div "Close Residential [PERSON_NAME] Actions Status Active [PERSON_NAME] · Open prof…" at bounding box center [717, 353] width 1434 height 706
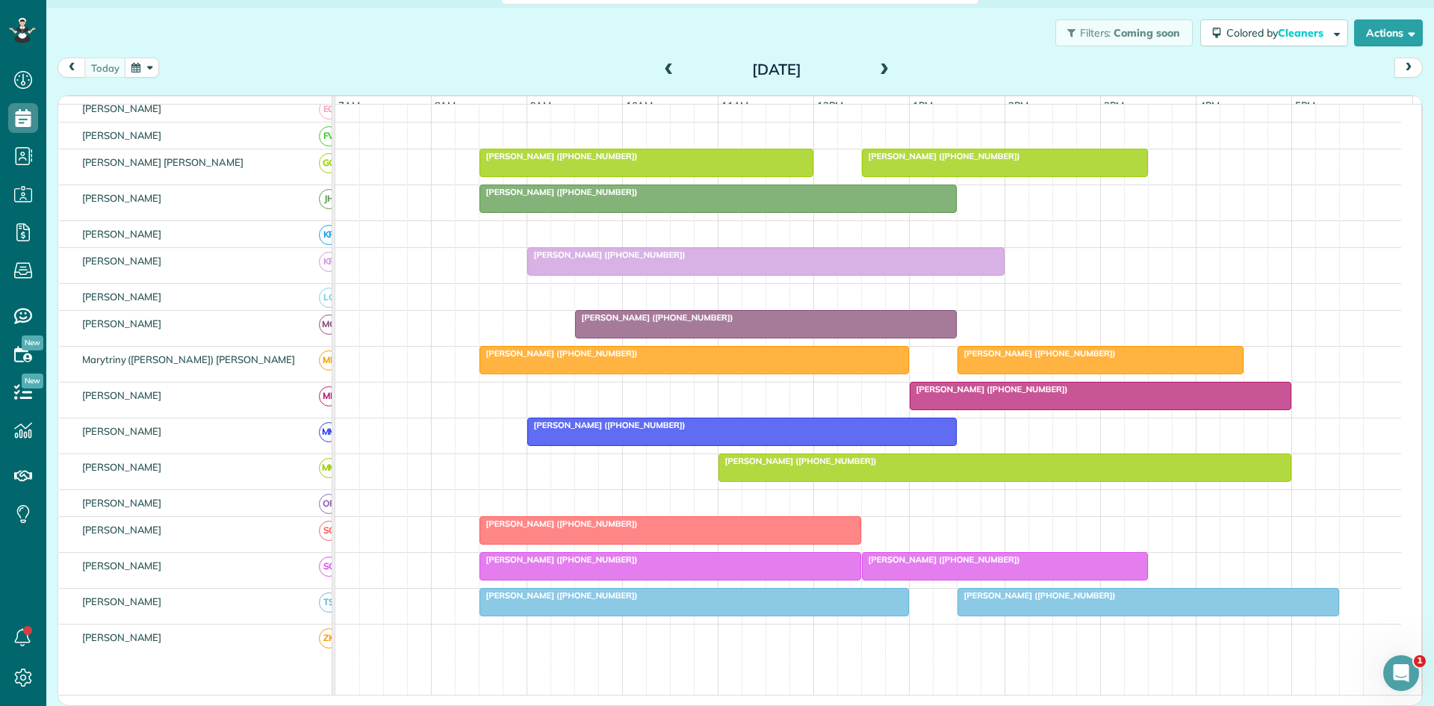
click at [797, 445] on div at bounding box center [742, 431] width 428 height 27
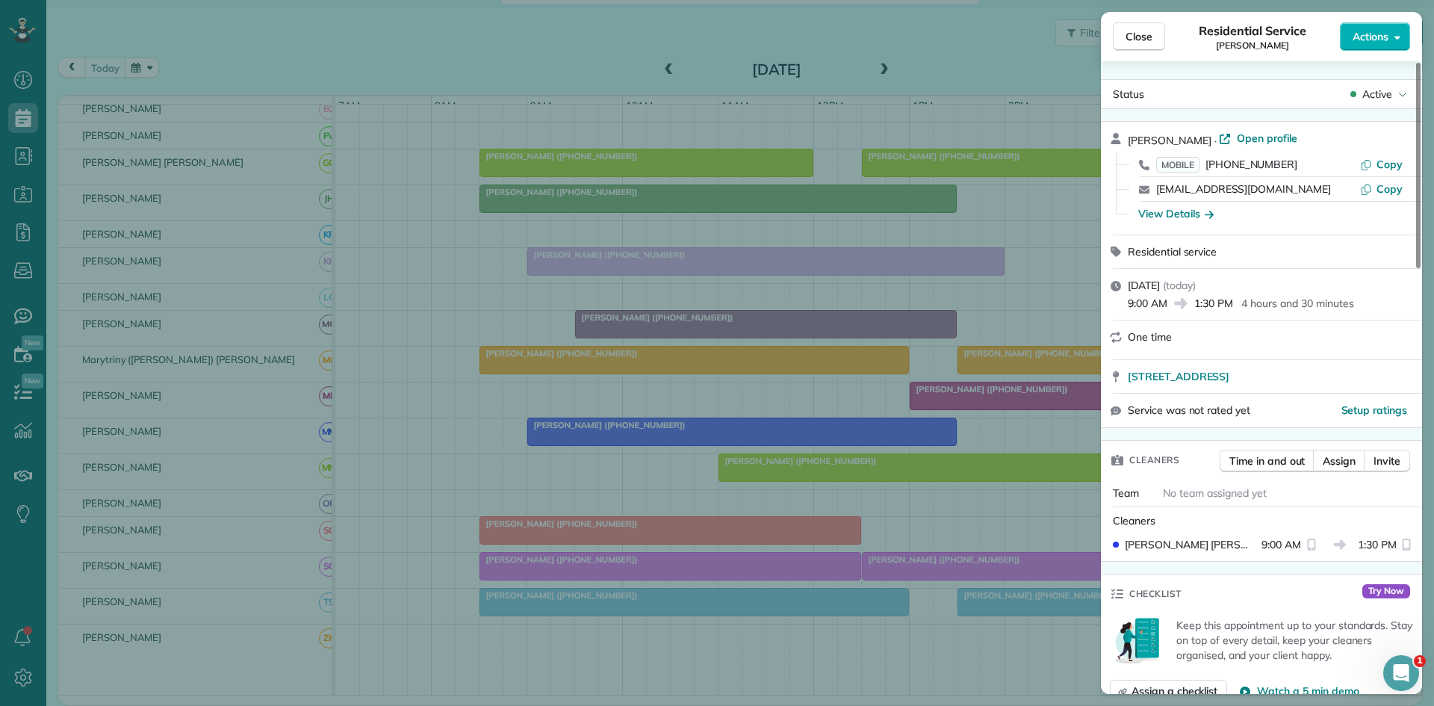
click at [813, 420] on div "Close Residential Service [PERSON_NAME] Actions Status Active [PERSON_NAME] · O…" at bounding box center [717, 353] width 1434 height 706
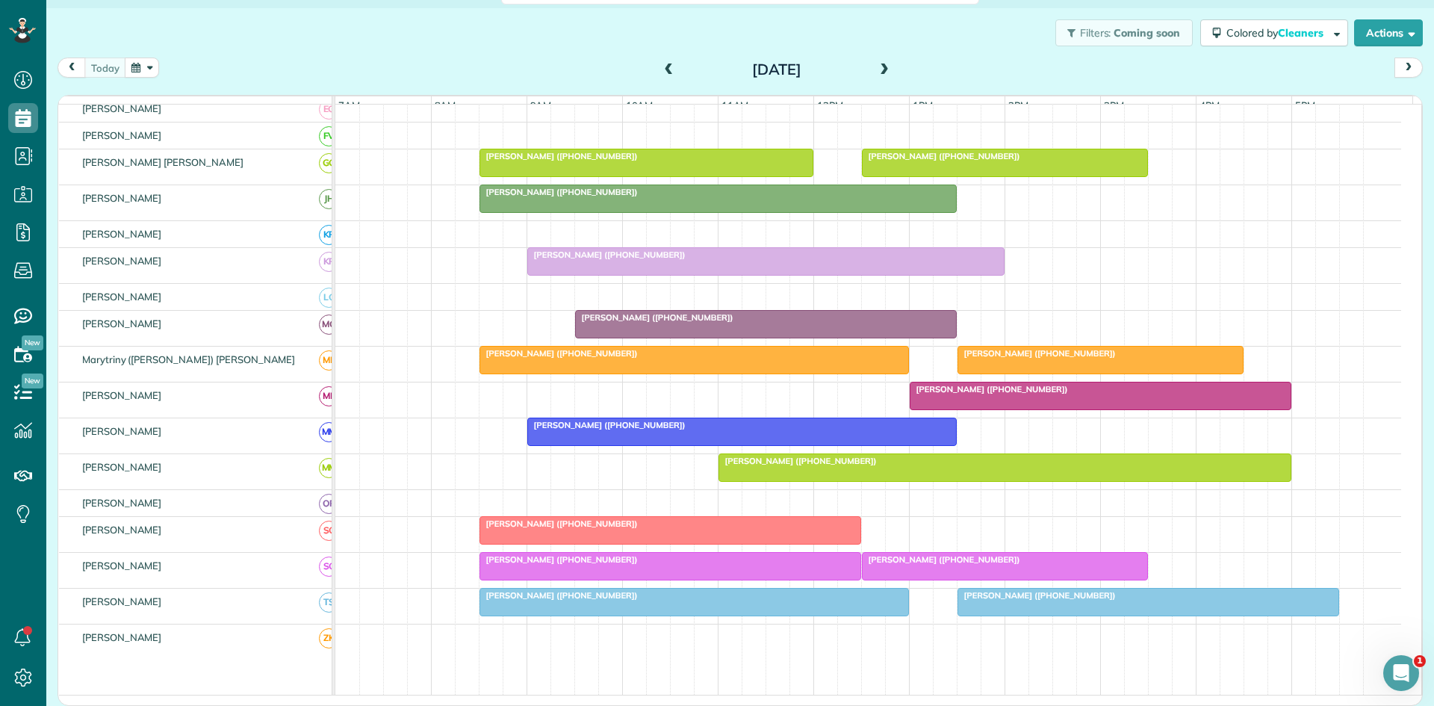
drag, startPoint x: 585, startPoint y: 440, endPoint x: 589, endPoint y: 489, distance: 49.4
click at [583, 430] on span "[PERSON_NAME] ([PHONE_NUMBER])" at bounding box center [607, 425] width 160 height 10
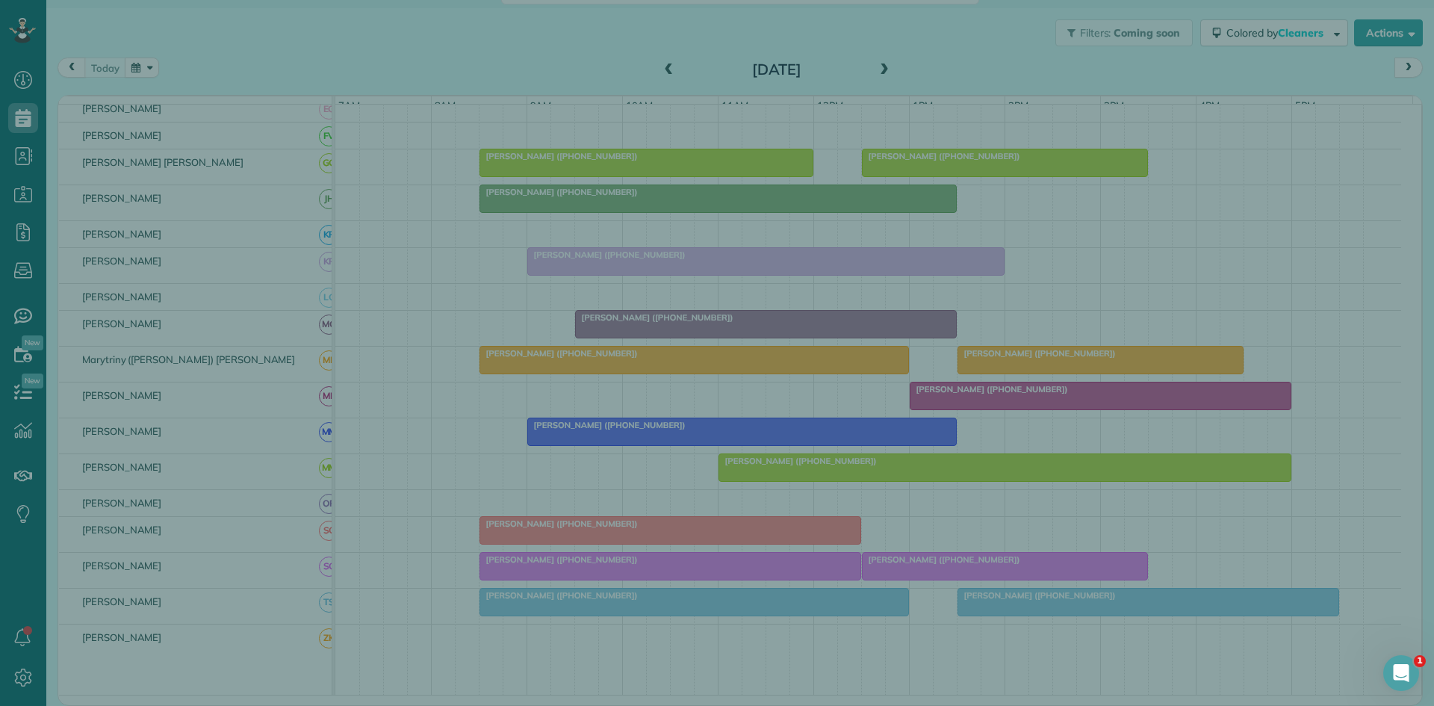
drag, startPoint x: 776, startPoint y: 570, endPoint x: 860, endPoint y: 582, distance: 84.5
click at [778, 570] on div "Close Residential Service [PERSON_NAME] Actions Status Active [PERSON_NAME] · O…" at bounding box center [717, 353] width 1434 height 706
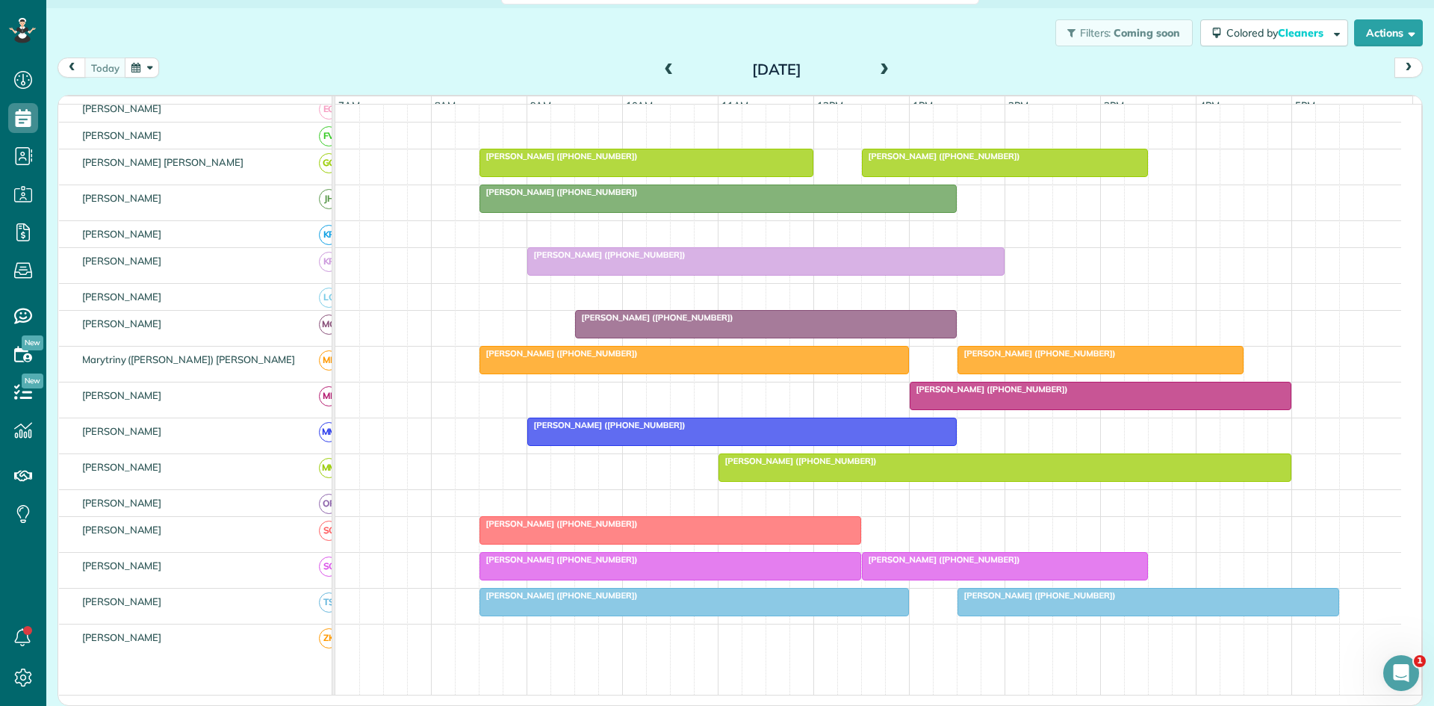
click at [1021, 615] on div at bounding box center [1148, 602] width 380 height 27
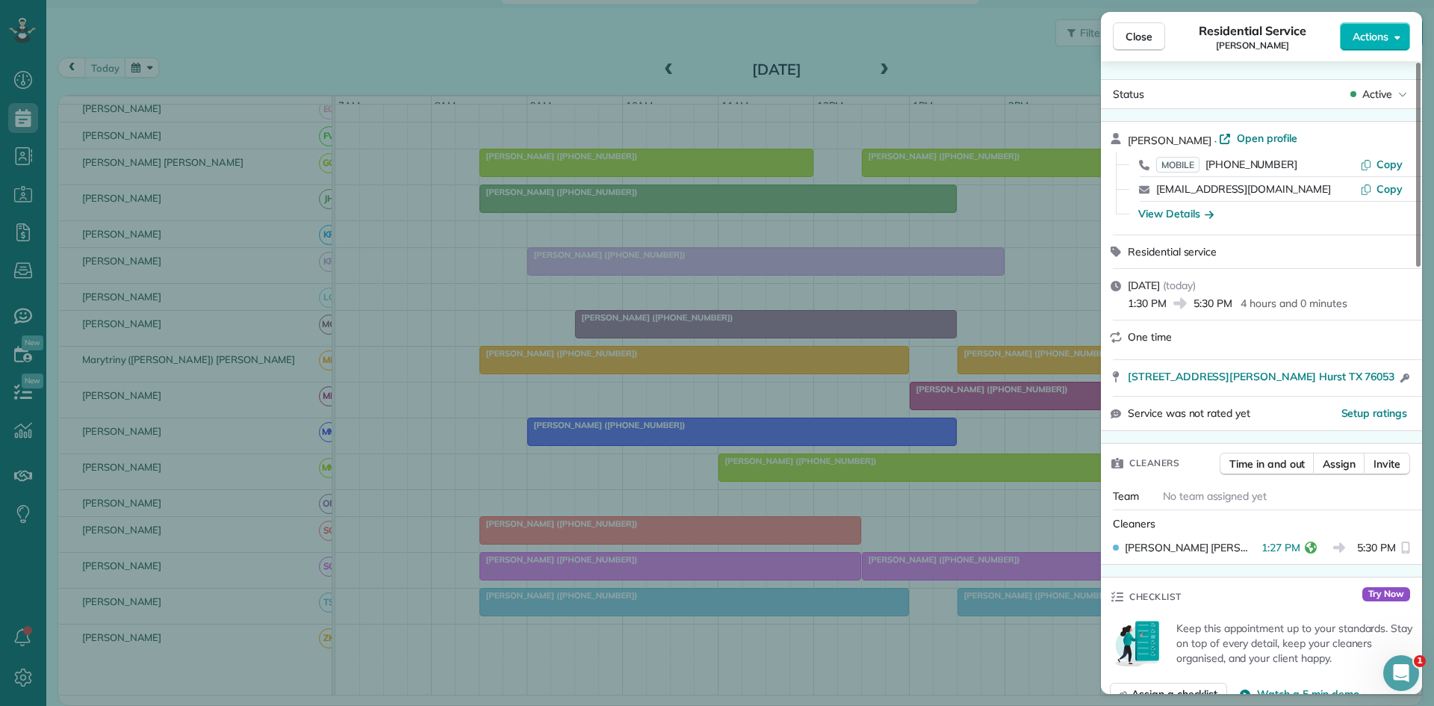
click at [1011, 475] on div "Close Residential Service [PERSON_NAME] Actions Status Active [PERSON_NAME] · O…" at bounding box center [717, 353] width 1434 height 706
